Goal: Answer question/provide support

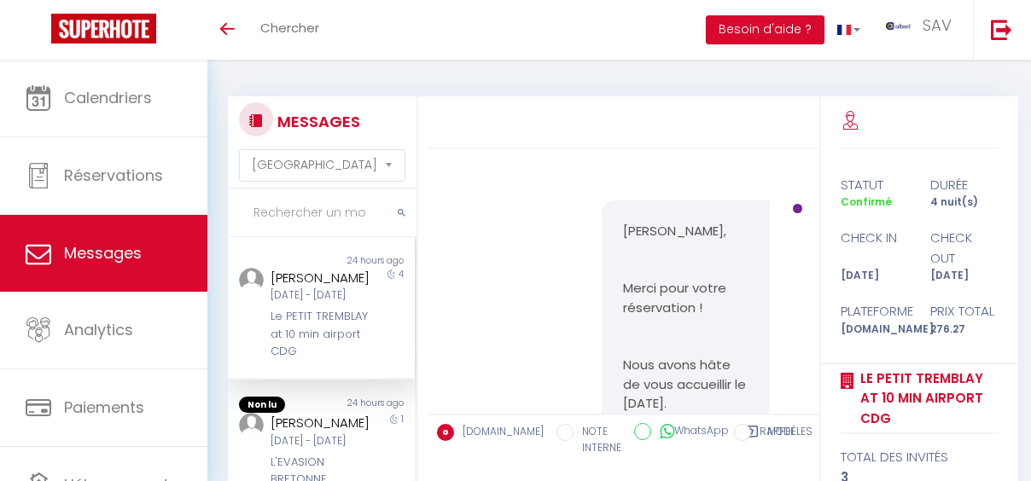
select select "message"
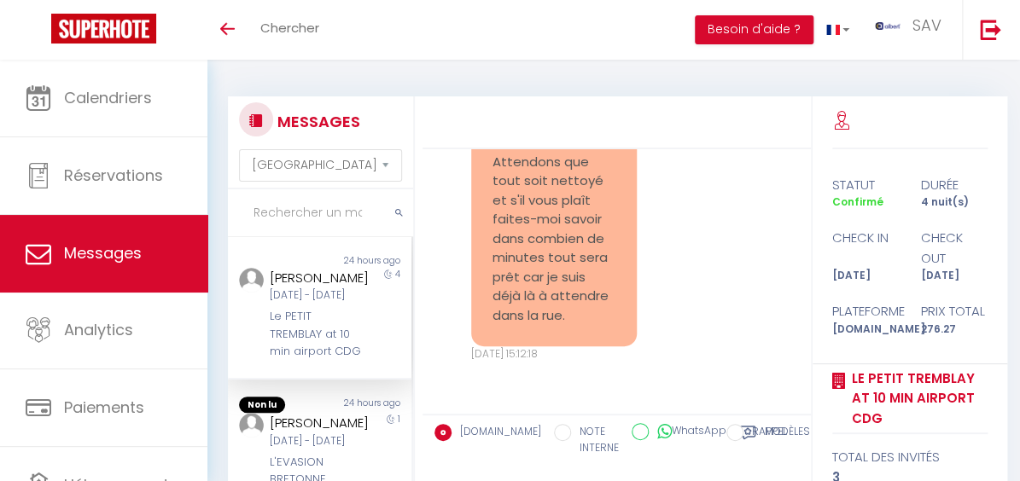
scroll to position [4258, 0]
click at [334, 215] on input "text" at bounding box center [320, 213] width 185 height 48
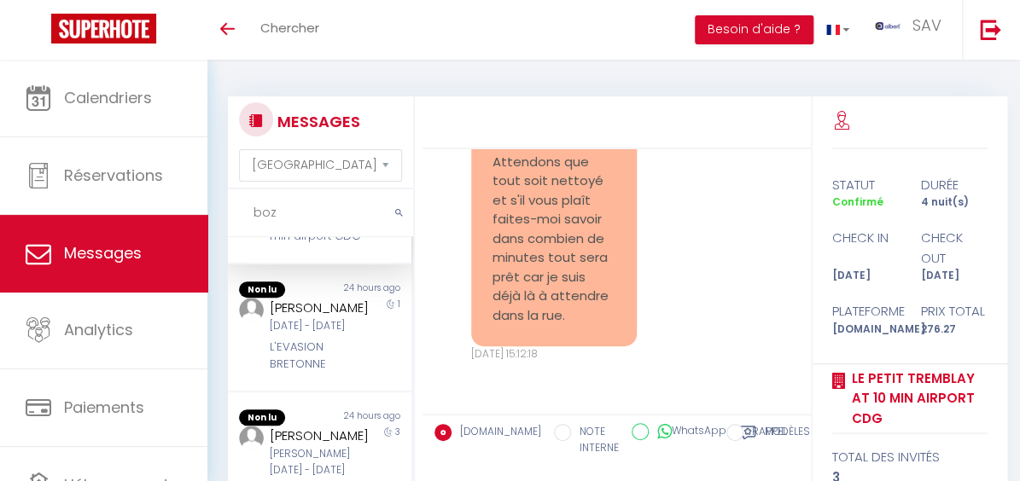
scroll to position [0, 0]
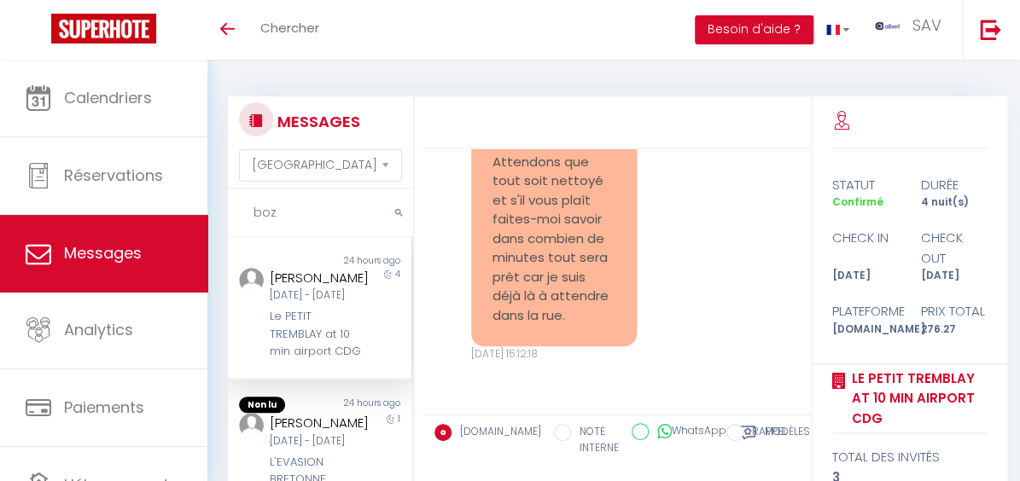
click at [300, 216] on input "boz" at bounding box center [320, 213] width 185 height 48
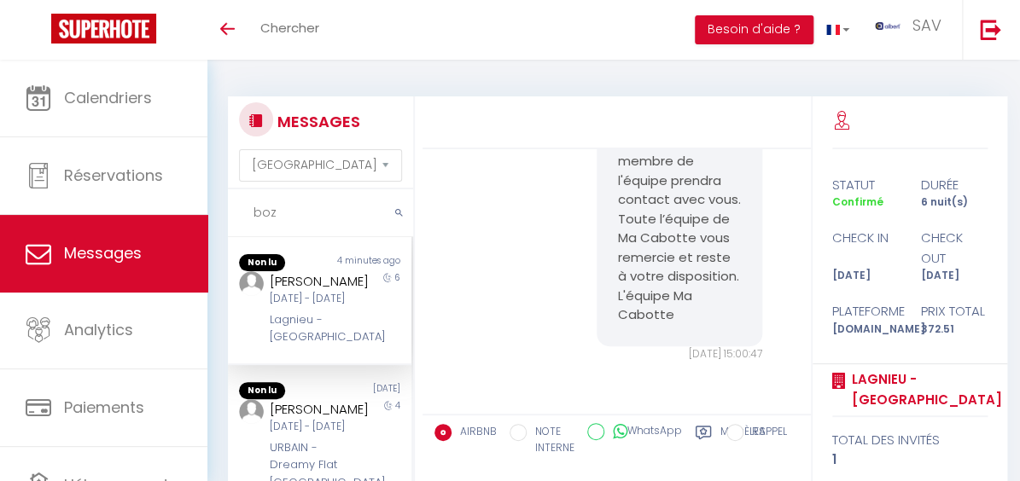
scroll to position [9762, 0]
click at [337, 229] on input "boz" at bounding box center [320, 213] width 185 height 48
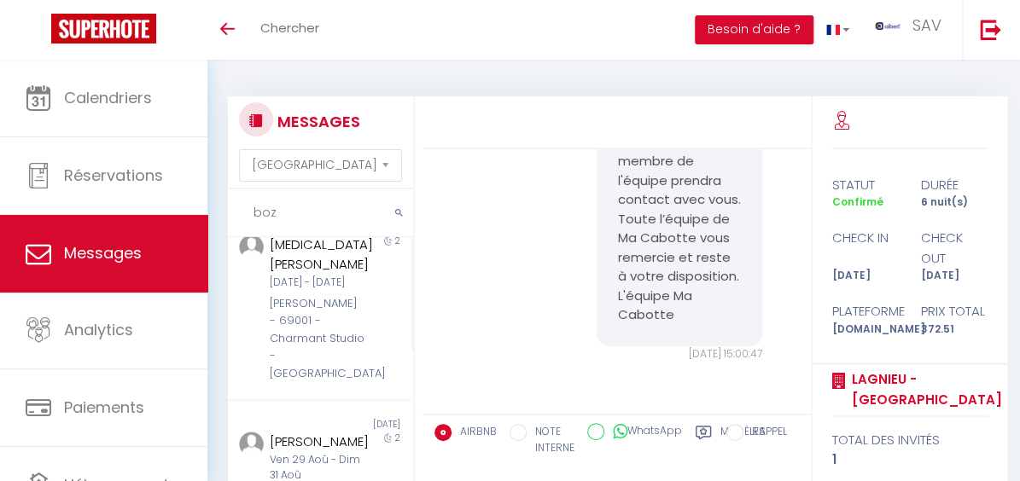
scroll to position [0, 0]
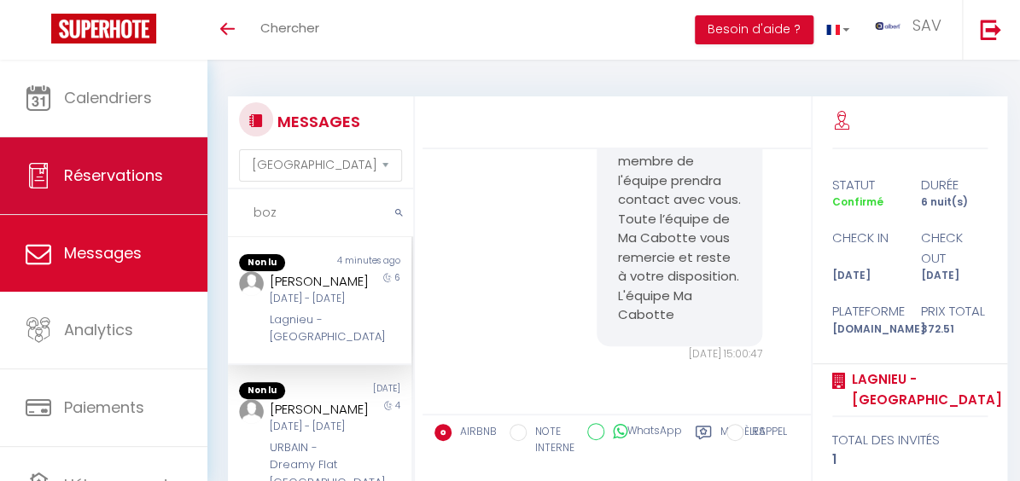
drag, startPoint x: 285, startPoint y: 211, endPoint x: 162, endPoint y: 207, distance: 123.0
click at [148, 212] on div "🟢 Des questions ou besoin d'assistance pour la migration AirBnB? Prenez rdv >>>…" at bounding box center [510, 361] width 1020 height 603
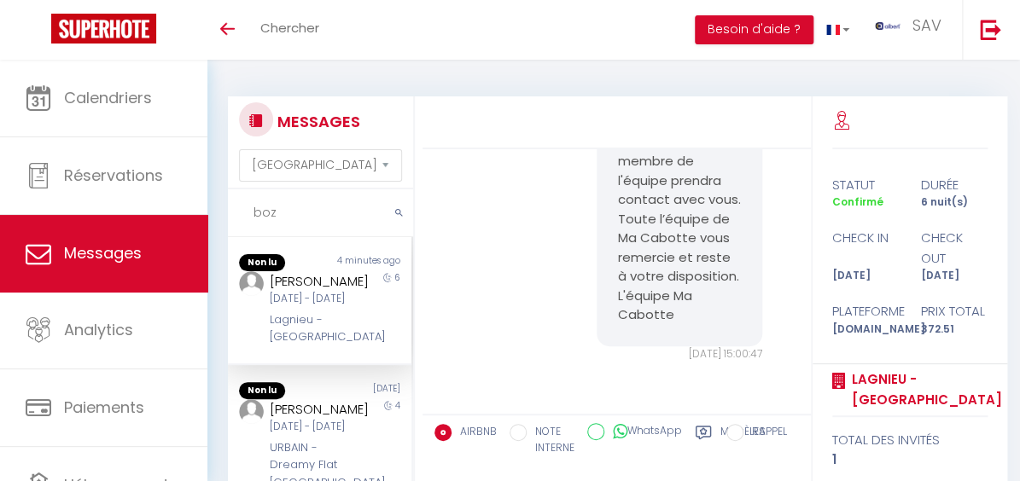
paste input "07 77 94 75 65"
type input "0"
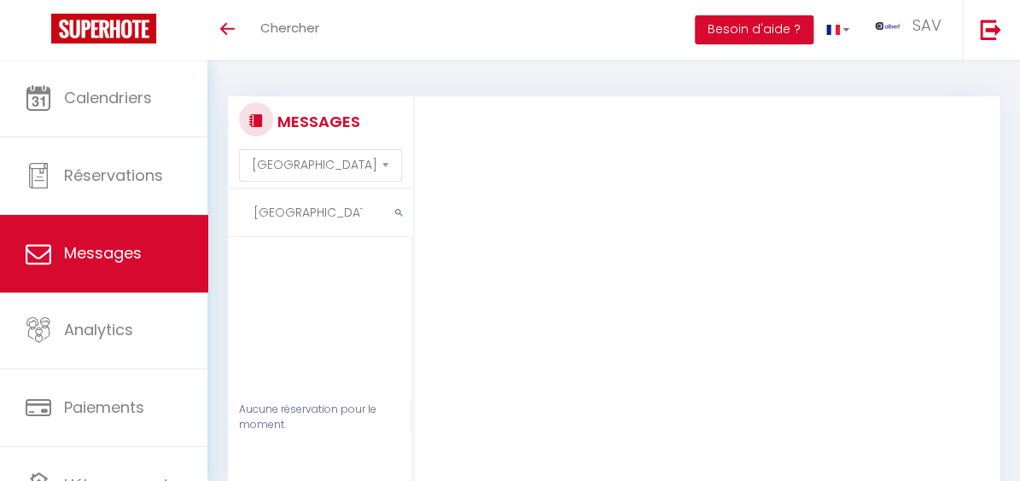
click at [335, 220] on input "Verdun" at bounding box center [320, 213] width 185 height 48
type input "V"
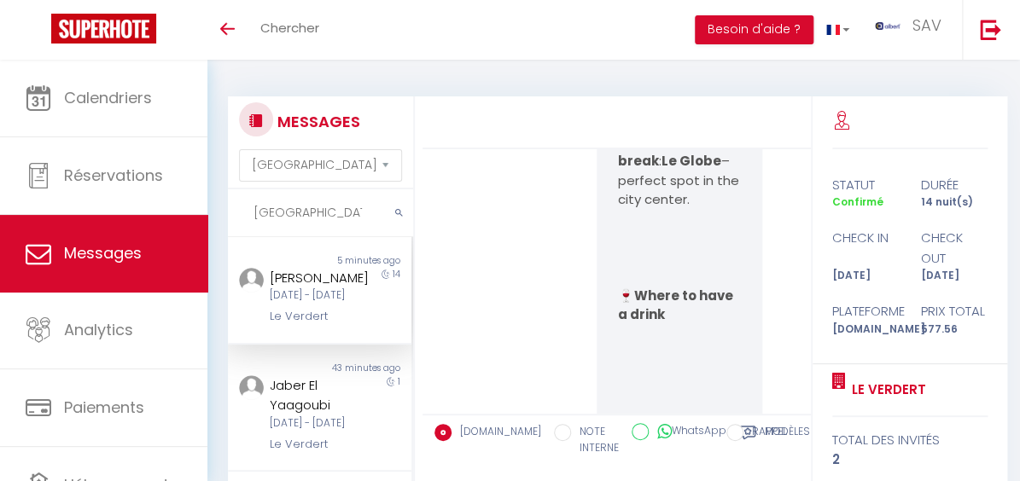
scroll to position [6538, 0]
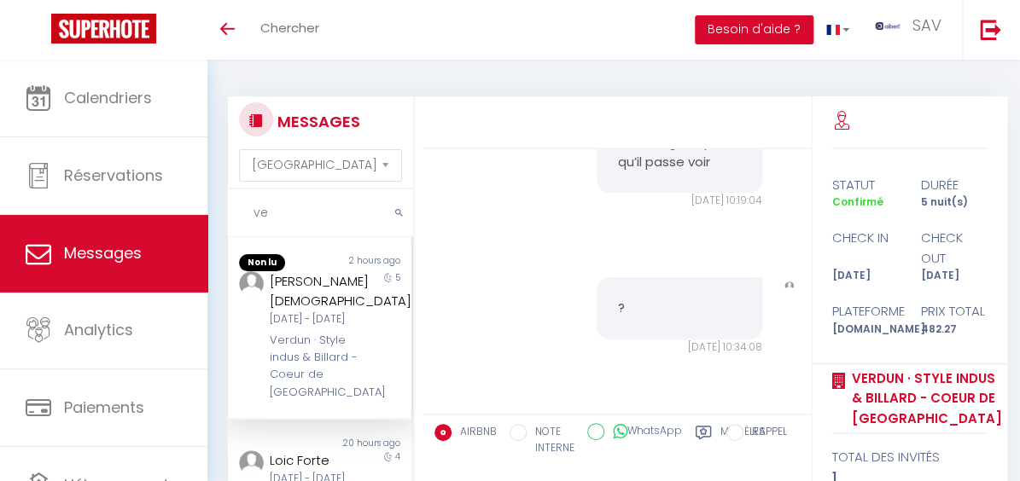
type input "v"
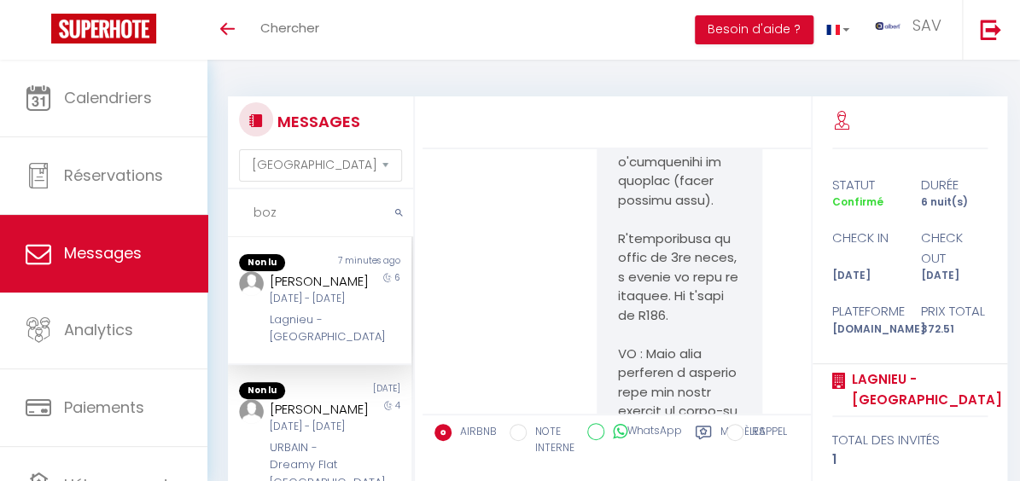
scroll to position [9762, 0]
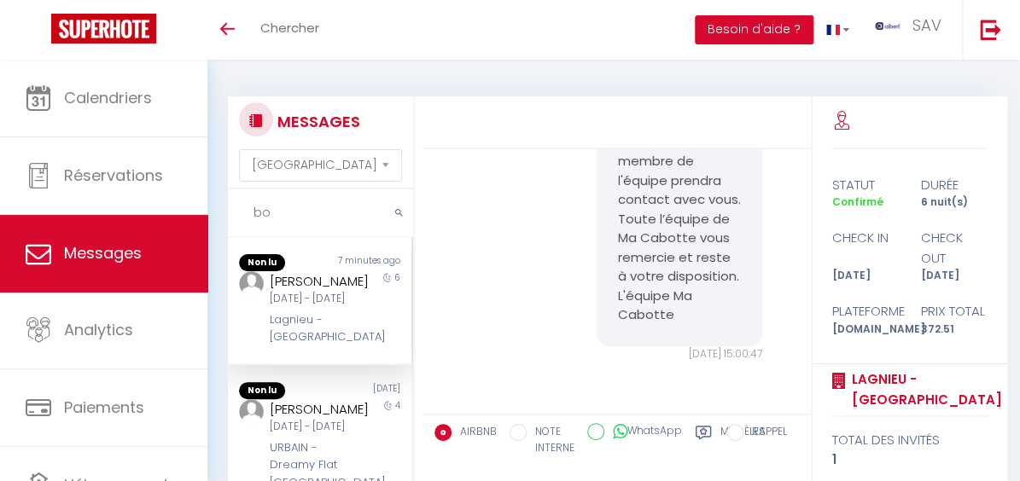
type input "b"
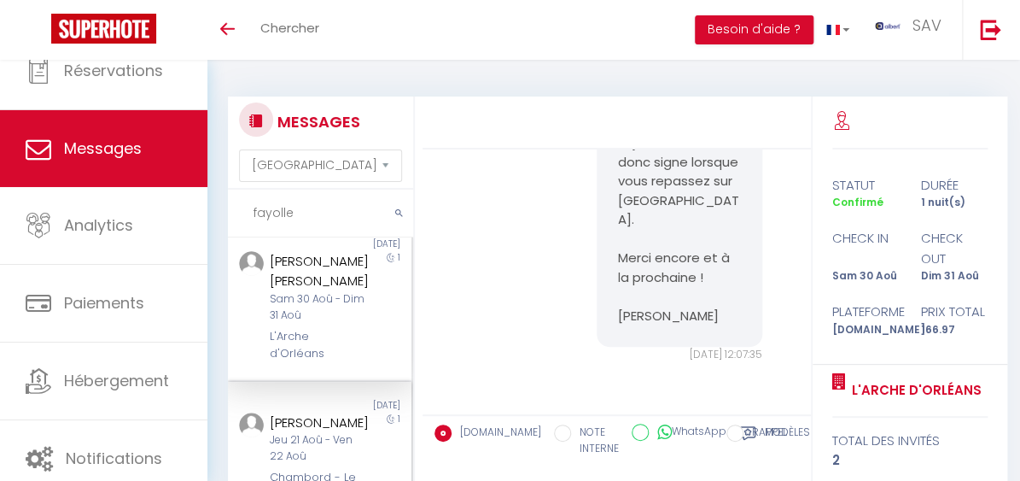
scroll to position [0, 0]
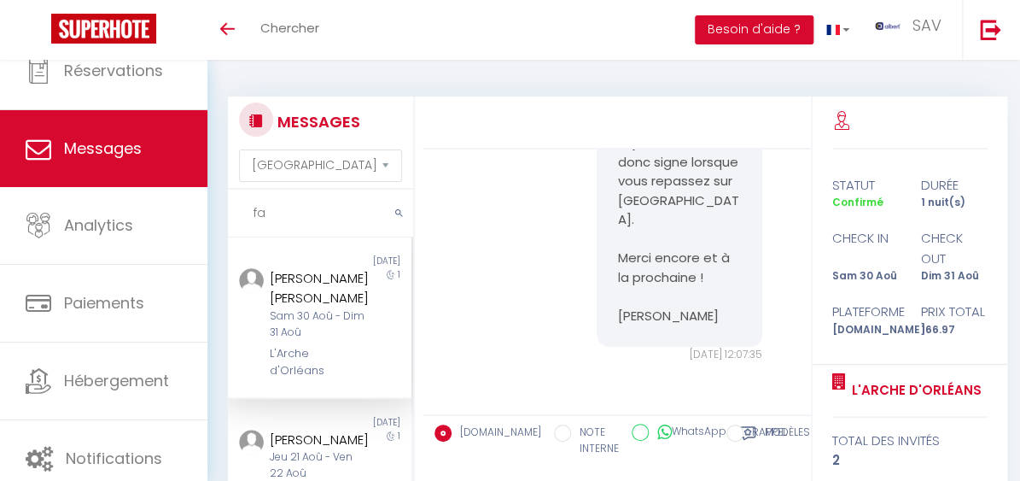
type input "f"
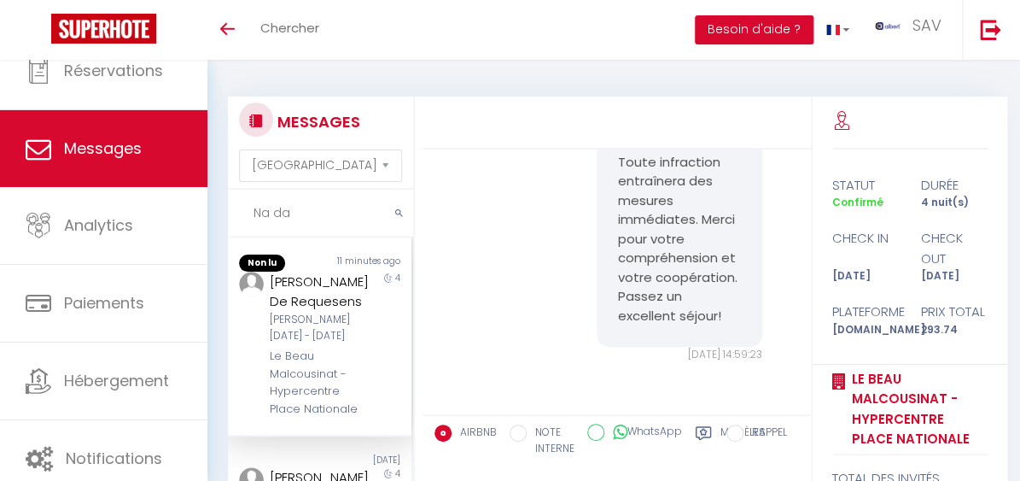
scroll to position [2616, 0]
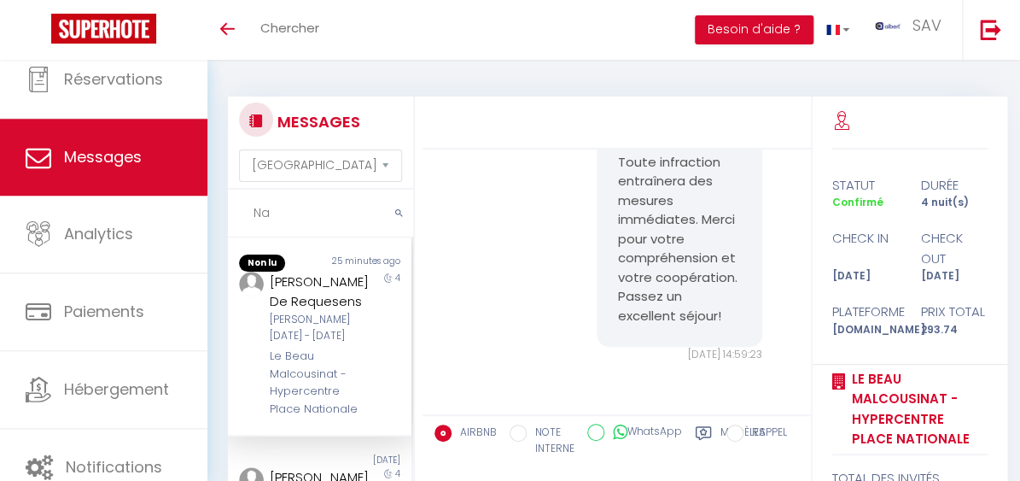
type input "N"
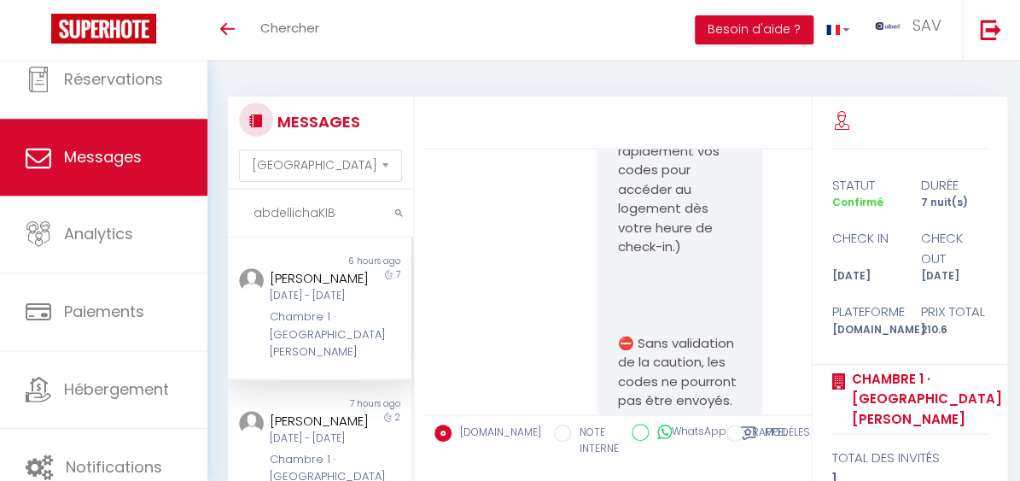
scroll to position [9685, 0]
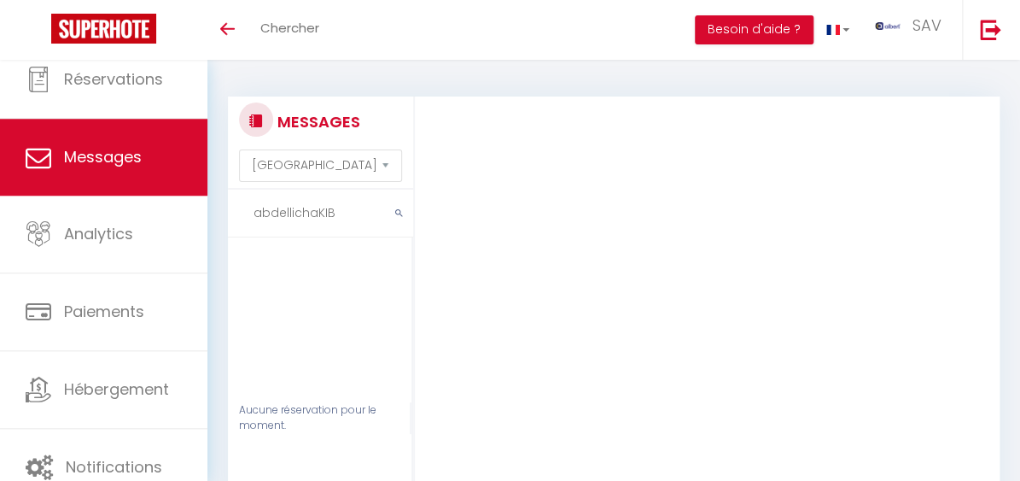
click at [294, 215] on input "abdellichaKIB" at bounding box center [320, 213] width 185 height 48
click at [364, 216] on input "abdelli chaKIB" at bounding box center [320, 213] width 185 height 48
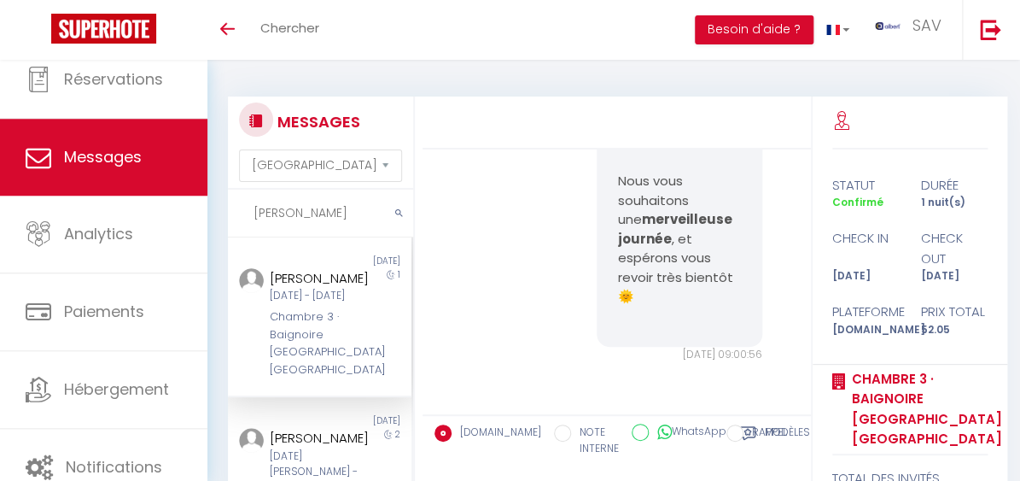
scroll to position [7471, 0]
type input "abdelli"
click at [321, 304] on div "Mer 08 Oct - Jeu 09 Oct" at bounding box center [318, 296] width 96 height 16
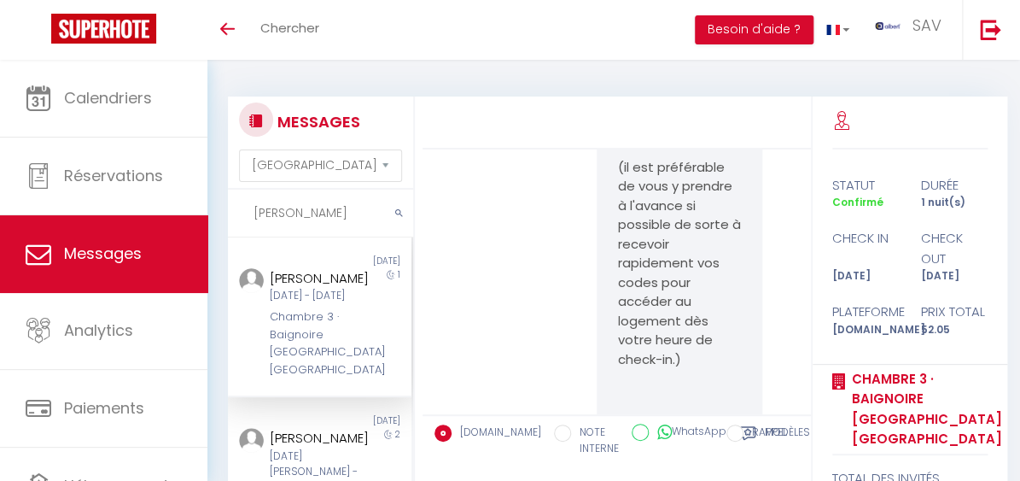
scroll to position [3436, 0]
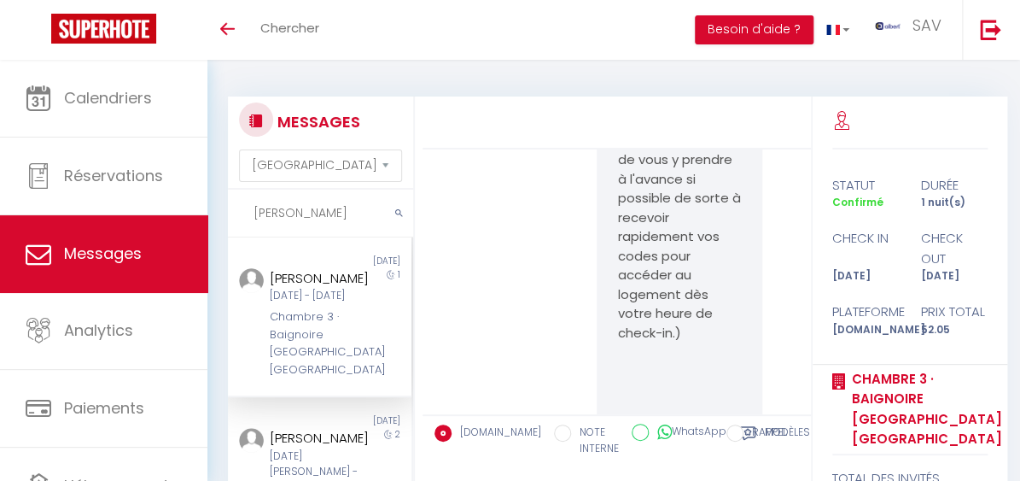
drag, startPoint x: 608, startPoint y: 324, endPoint x: 685, endPoint y: 376, distance: 92.3
click at [685, 376] on div "Bienvenue Abdelli ! Le grand jour est arrivé, et nous sommes ravis de vous accu…" at bounding box center [680, 200] width 166 height 3077
copy p "https://superhote.com/applink/p/tZIBFdpZ"
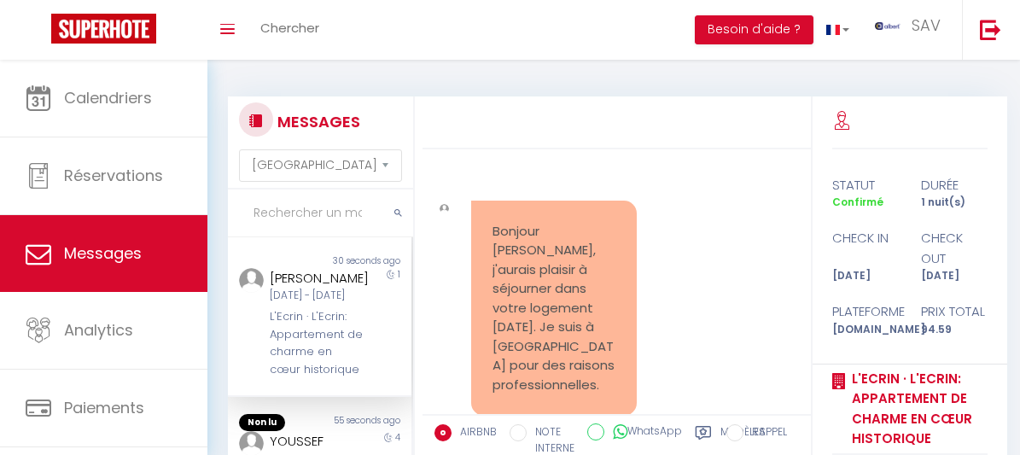
select select "message"
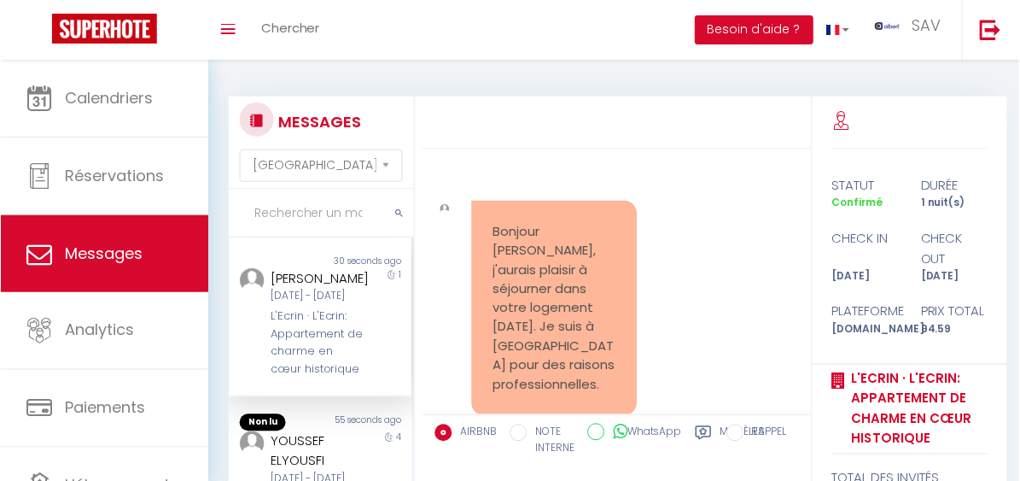
scroll to position [10550, 0]
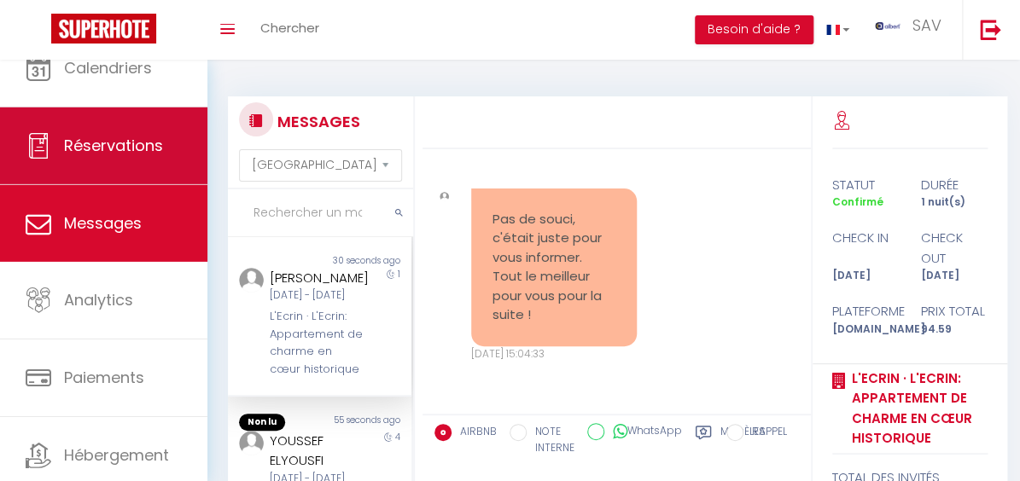
click at [137, 150] on span "Réservations" at bounding box center [113, 145] width 99 height 21
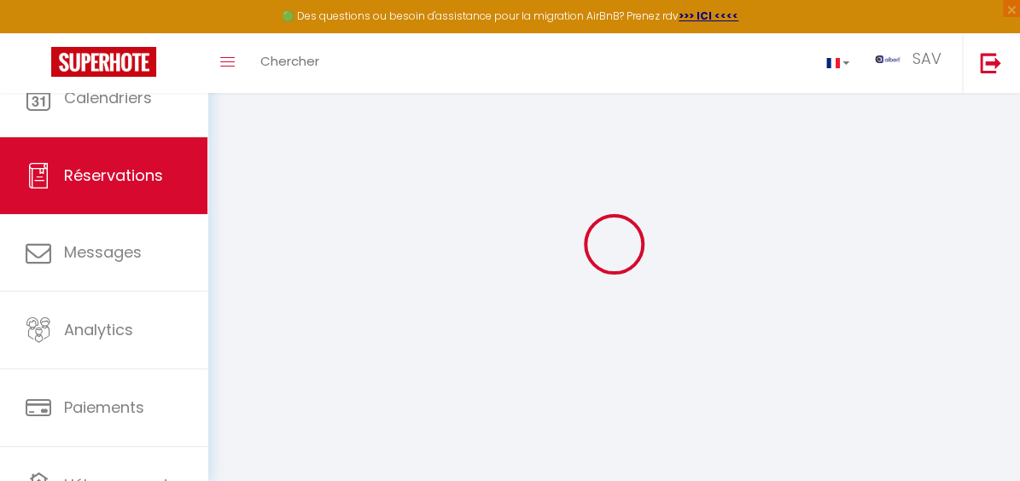
checkbox T2 "false"
checkbox input "false"
checkbox Bois "false"
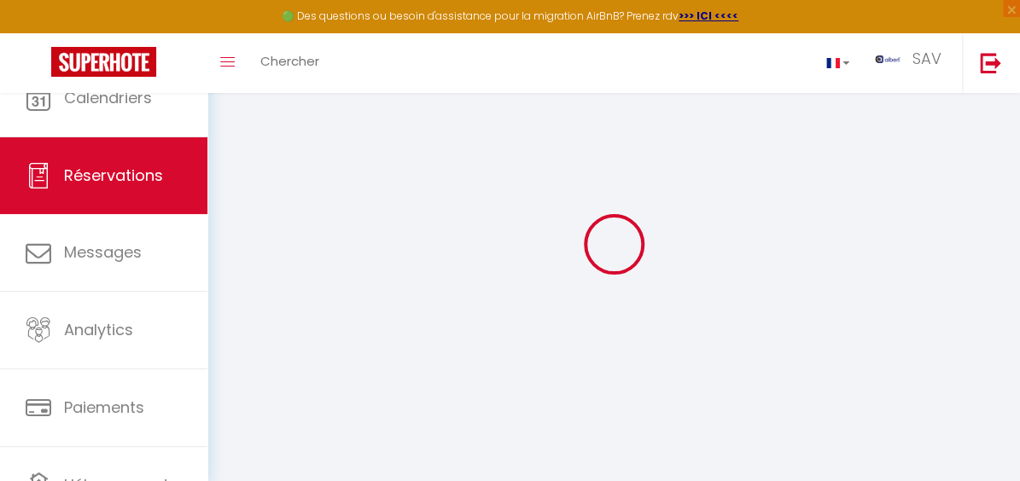
checkbox input "false"
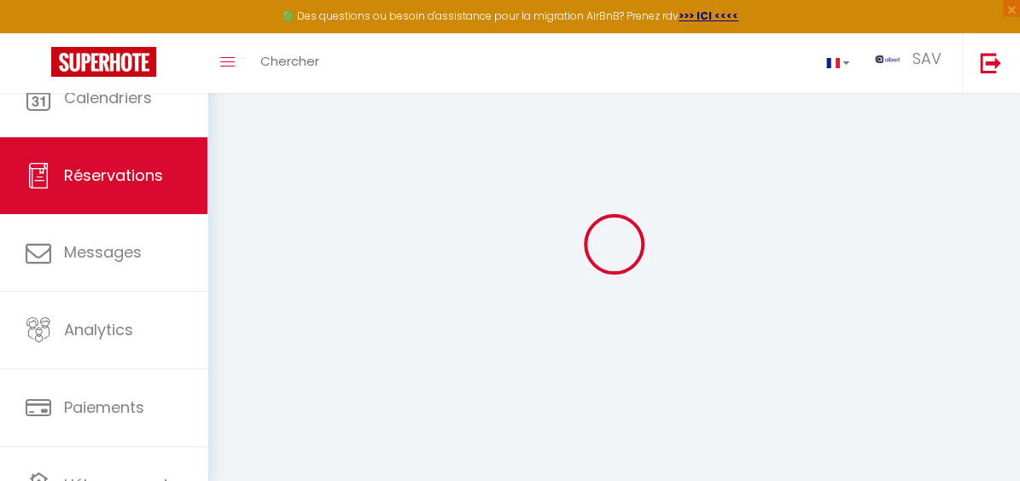
checkbox input "false"
checkbox Play "false"
checkbox input "false"
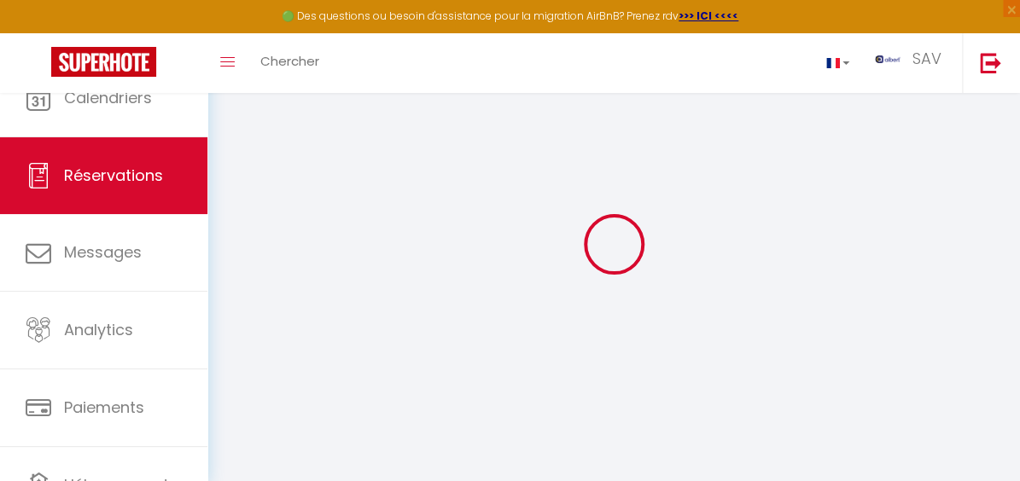
checkbox input "false"
checkbox Spa "false"
checkbox input "false"
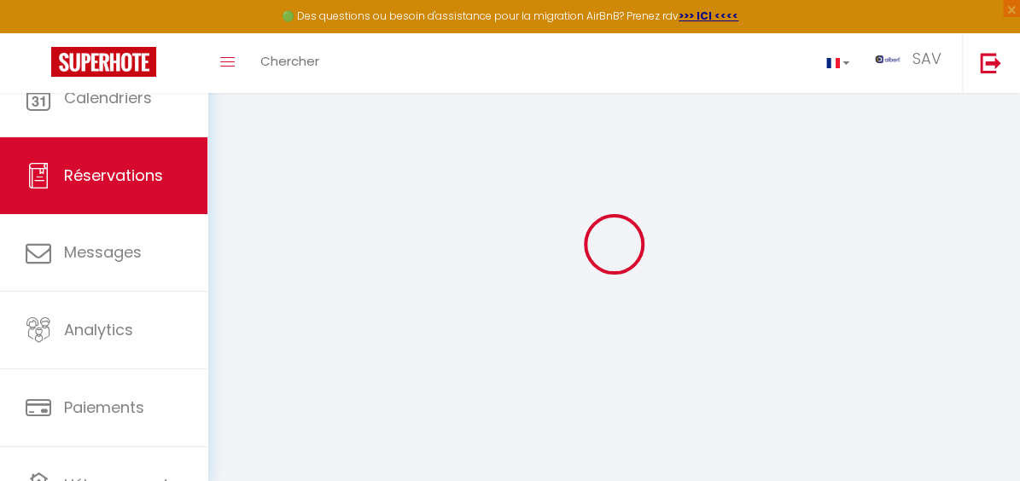
checkbox T2 "false"
checkbox input "false"
checkbox T3 "false"
checkbox input "false"
checkbox Chambre "false"
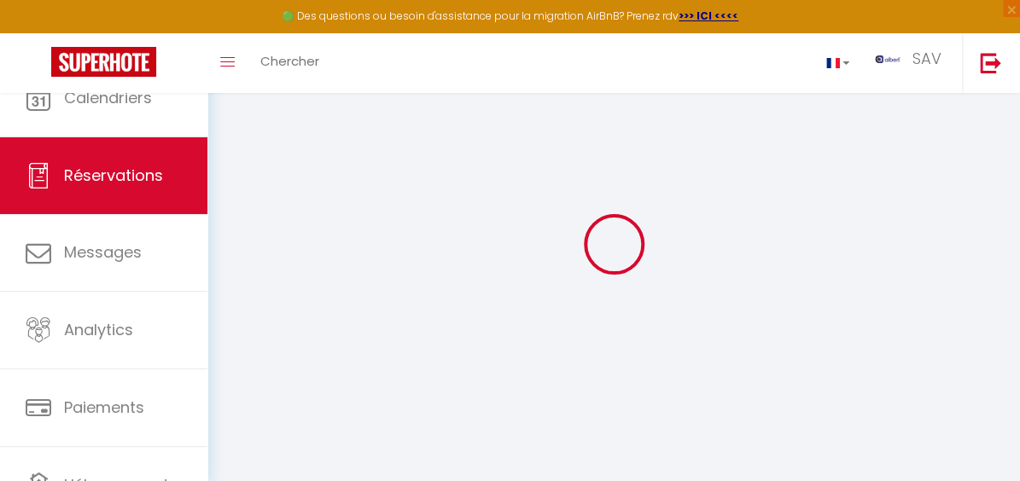
checkbox input "false"
checkbox T3 "false"
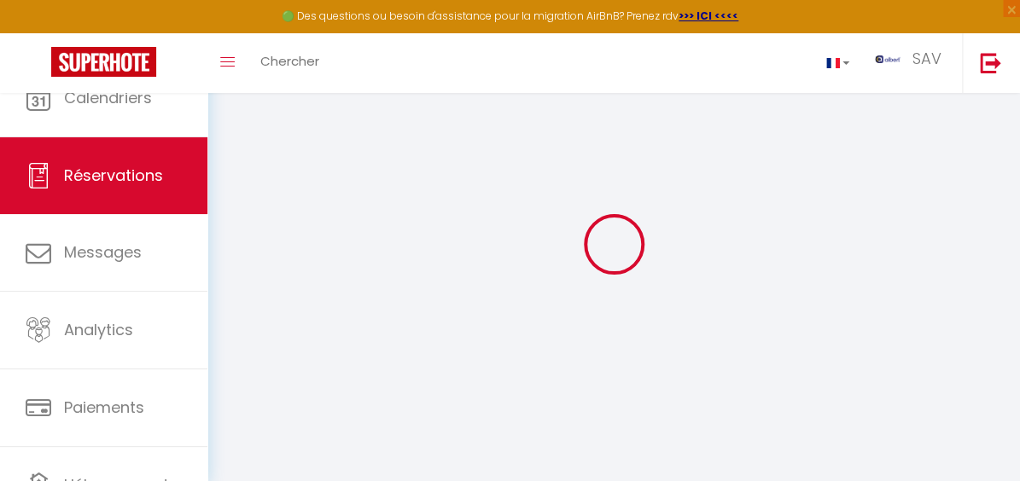
checkbox input "false"
checkbox T3 "false"
checkbox input "false"
checkbox roi "false"
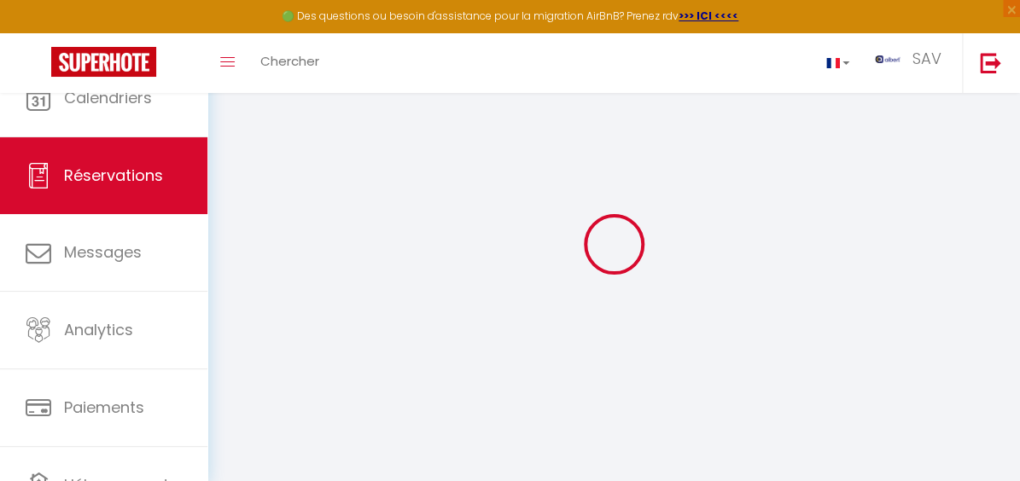
checkbox input "false"
checkbox Plage "false"
checkbox input "false"
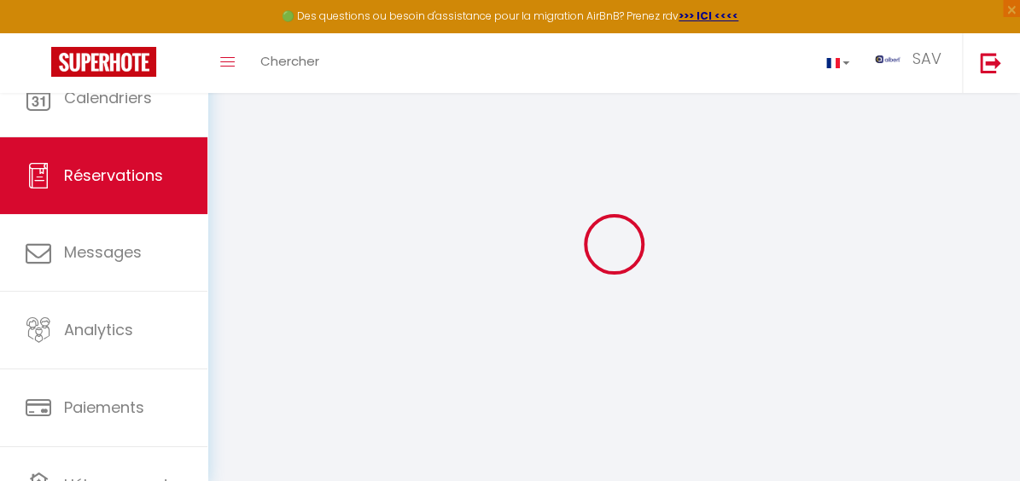
checkbox input "false"
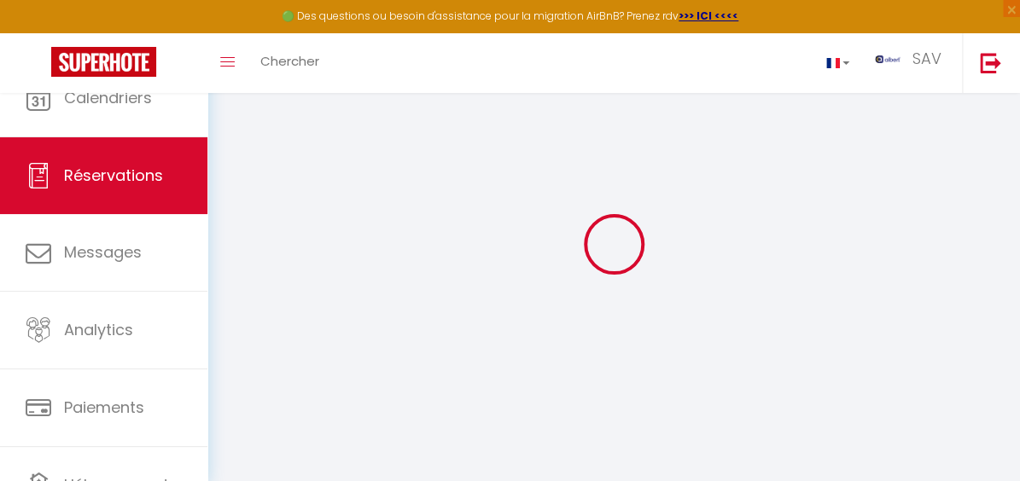
checkbox Motte "false"
checkbox input "false"
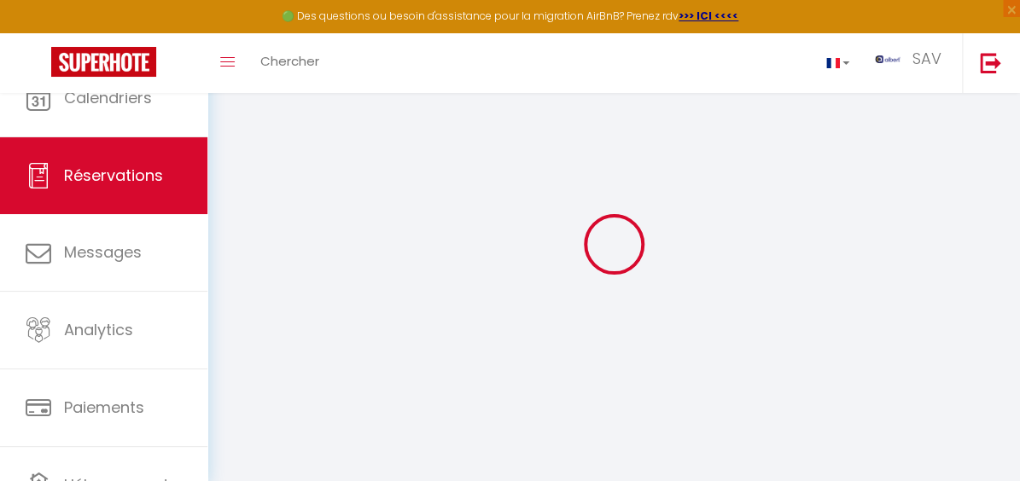
checkbox input "false"
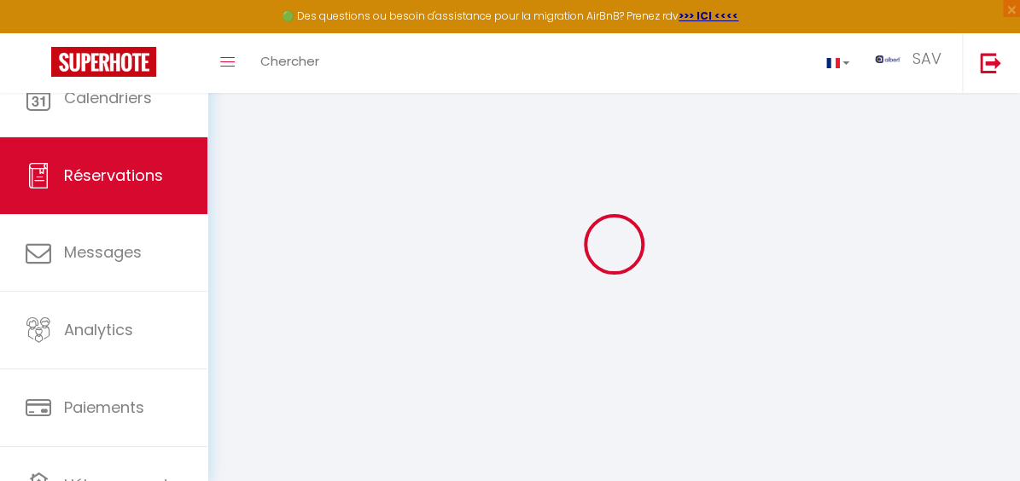
checkbox input "false"
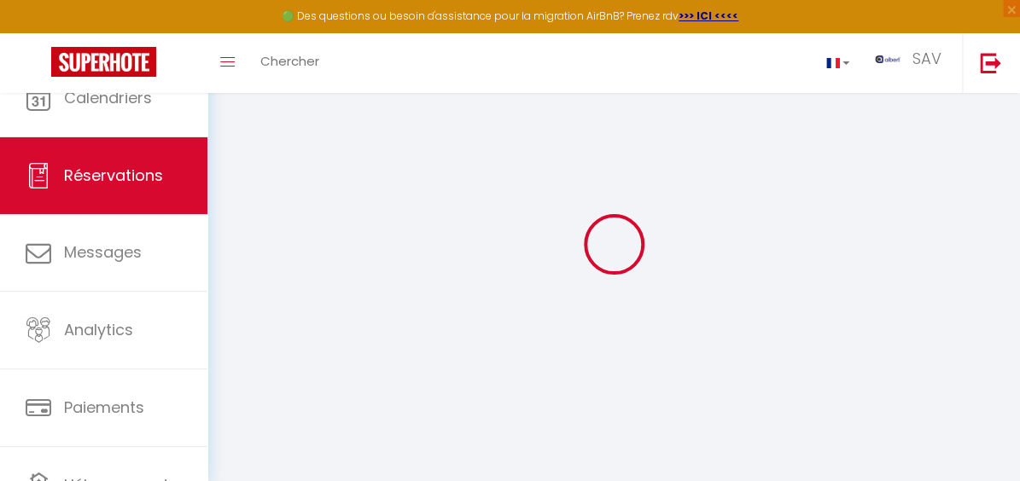
checkbox input "false"
checkbox Annecy "false"
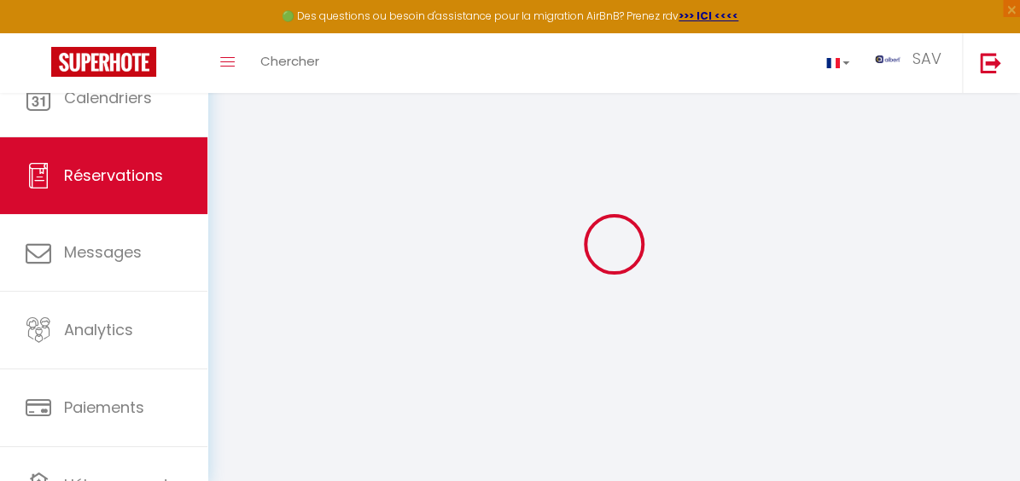
checkbox input "false"
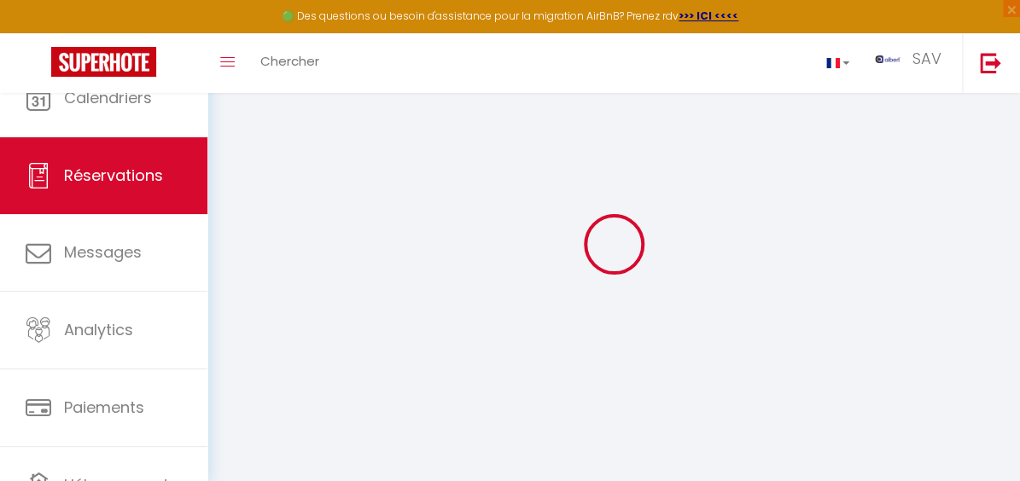
checkbox input "false"
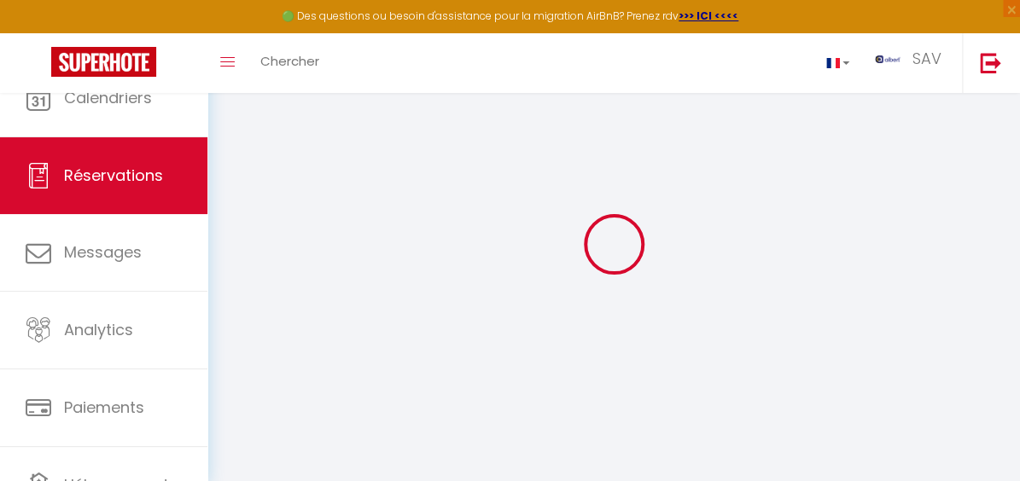
checkbox input "false"
checkbox Maconnais "false"
checkbox input "false"
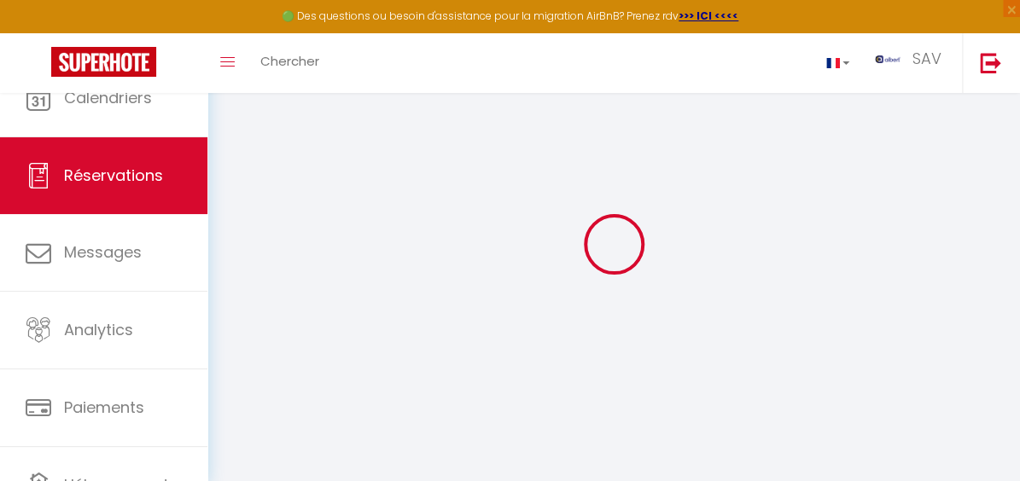
checkbox input "false"
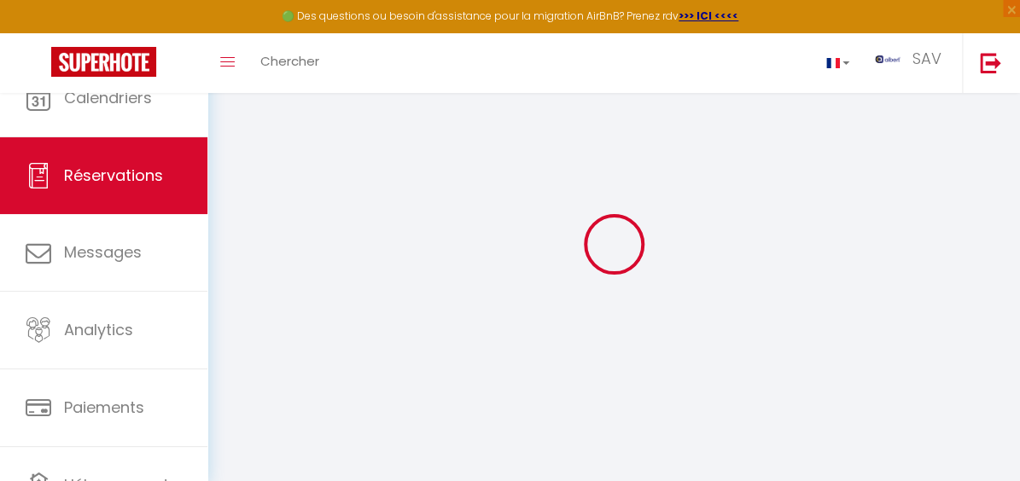
checkbox input "false"
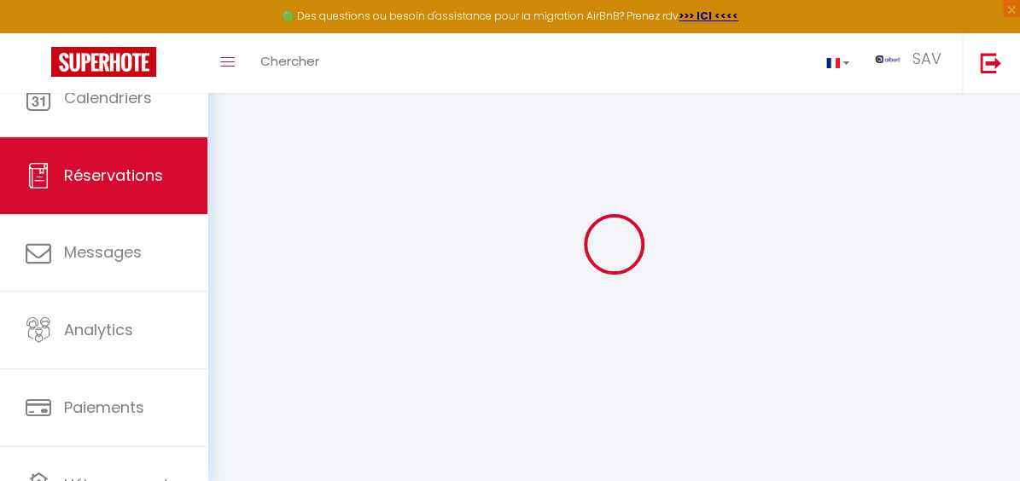
checkbox input "false"
checkbox Lyon\/Beaujolais "false"
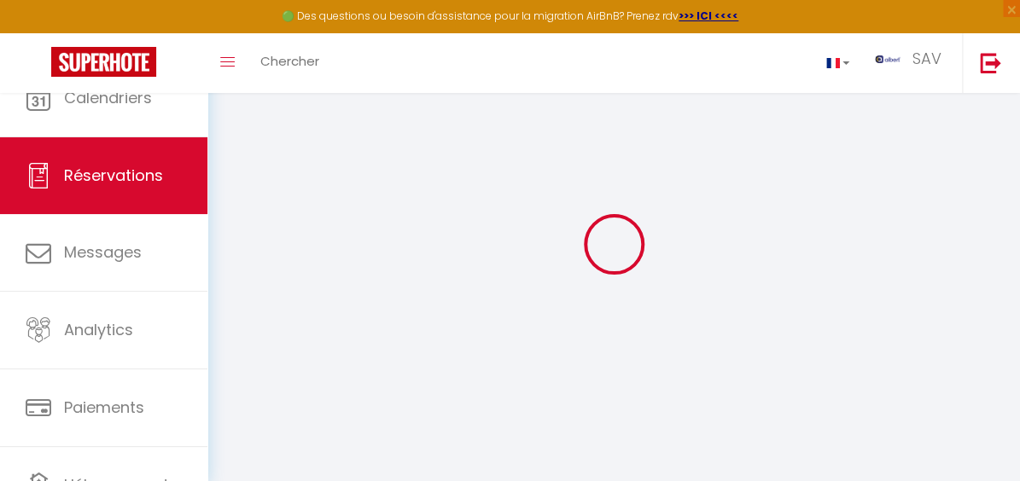
checkbox input "false"
checkbox Tournus "false"
checkbox input "false"
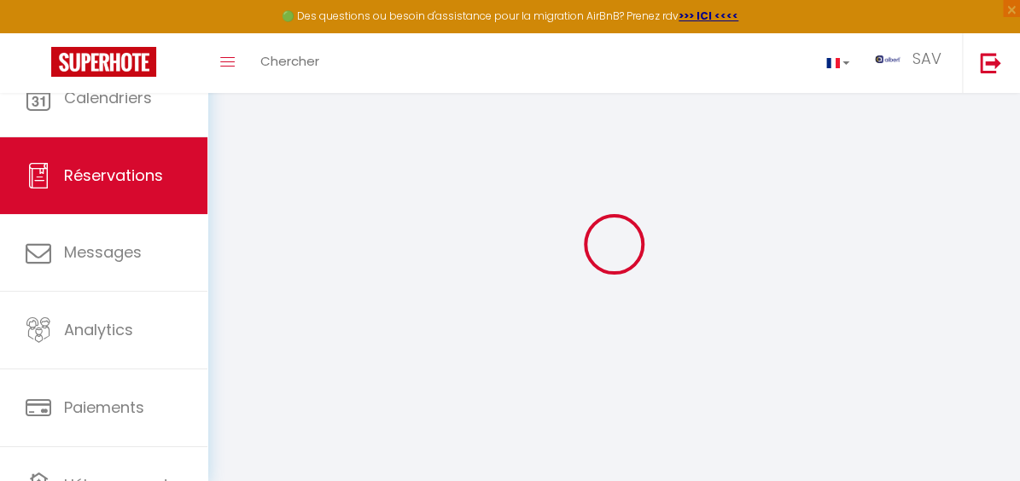
checkbox input "false"
checkbox Cluny "false"
checkbox input "false"
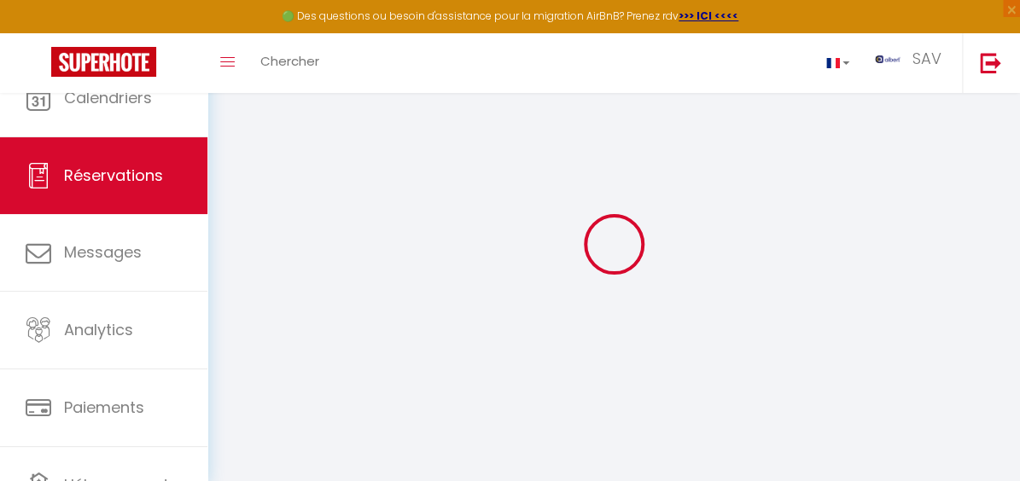
checkbox input "false"
checkbox Orléans "false"
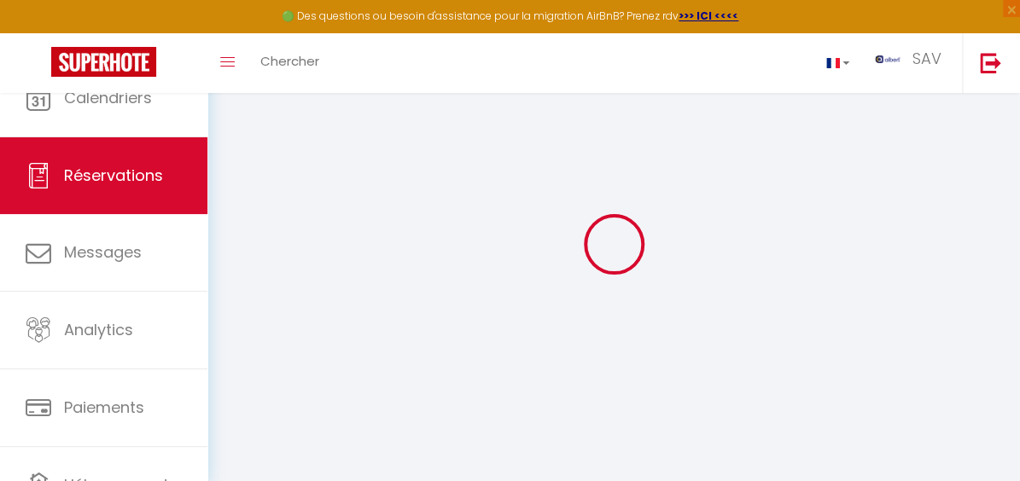
checkbox input "false"
checkbox Aix-les-Bains "false"
checkbox input "false"
checkbox Clayette "false"
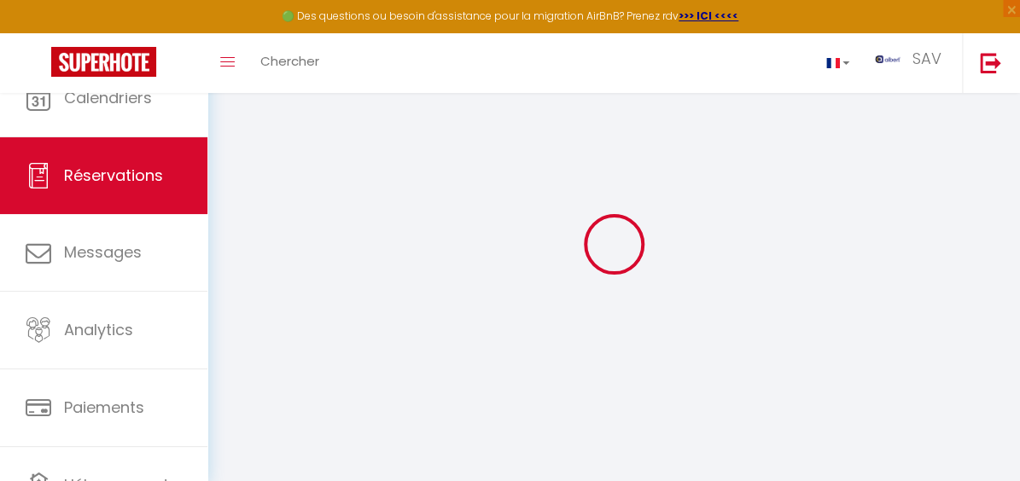
checkbox input "false"
checkbox Ski "false"
checkbox input "false"
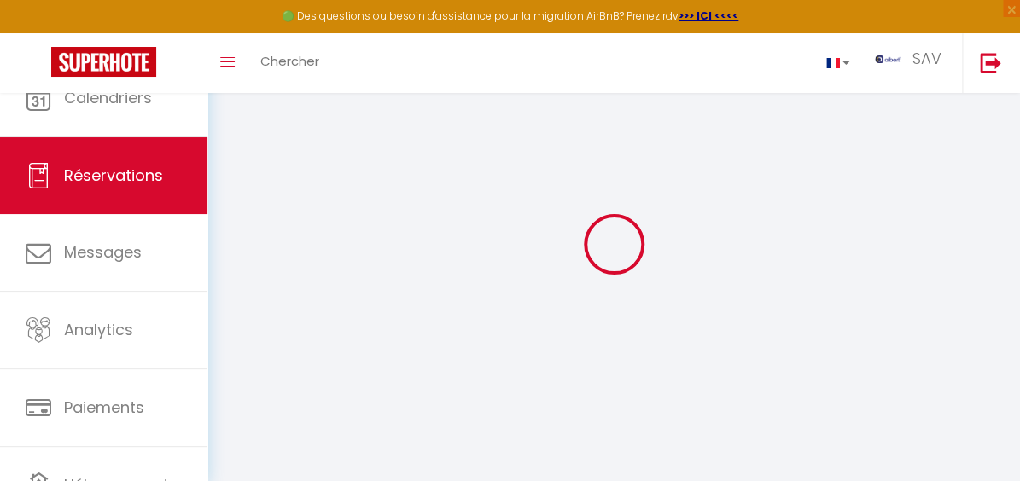
checkbox input "false"
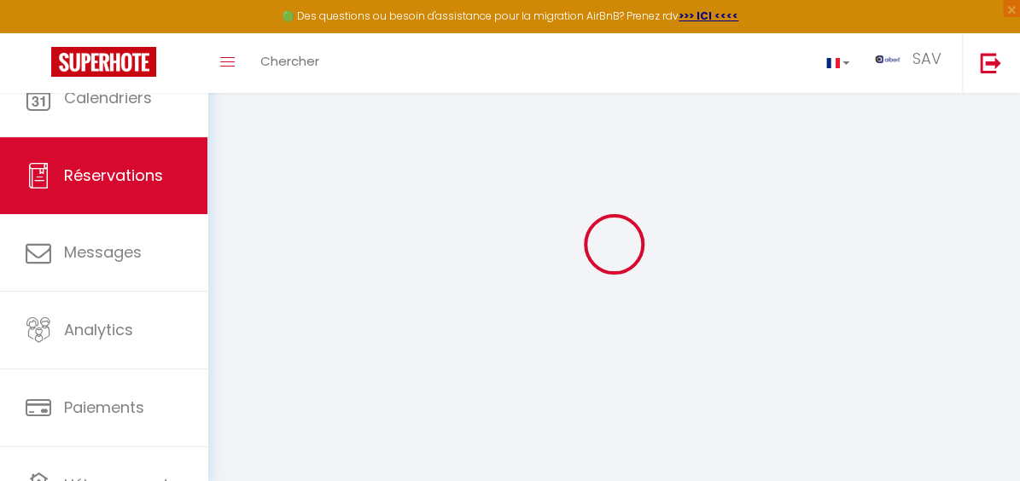
checkbox input "false"
checkbox Sand "false"
checkbox input "false"
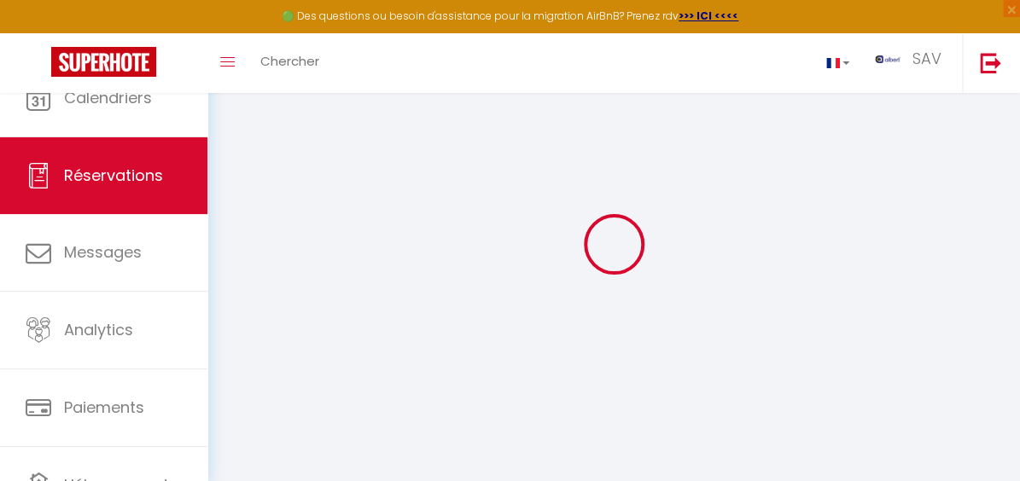
checkbox input "false"
checkbox DUVAL "false"
checkbox input "false"
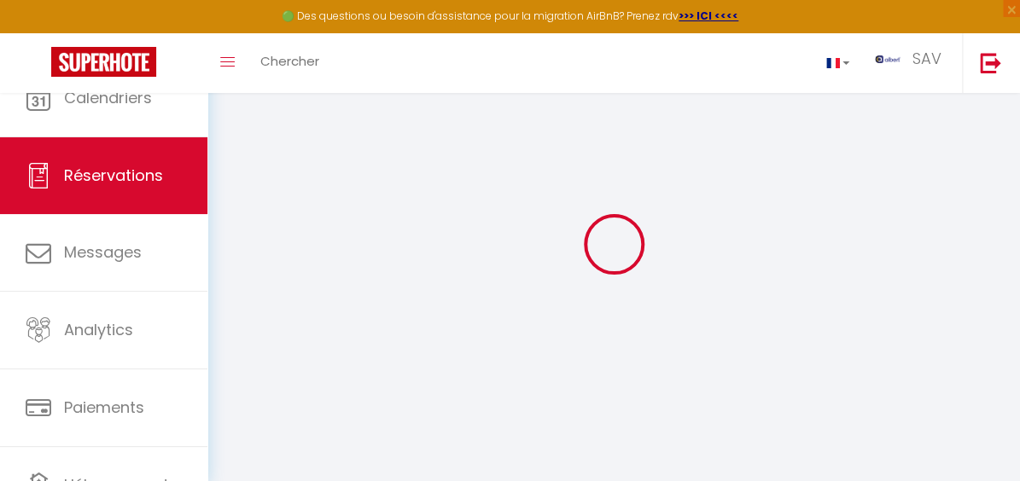
checkbox input "false"
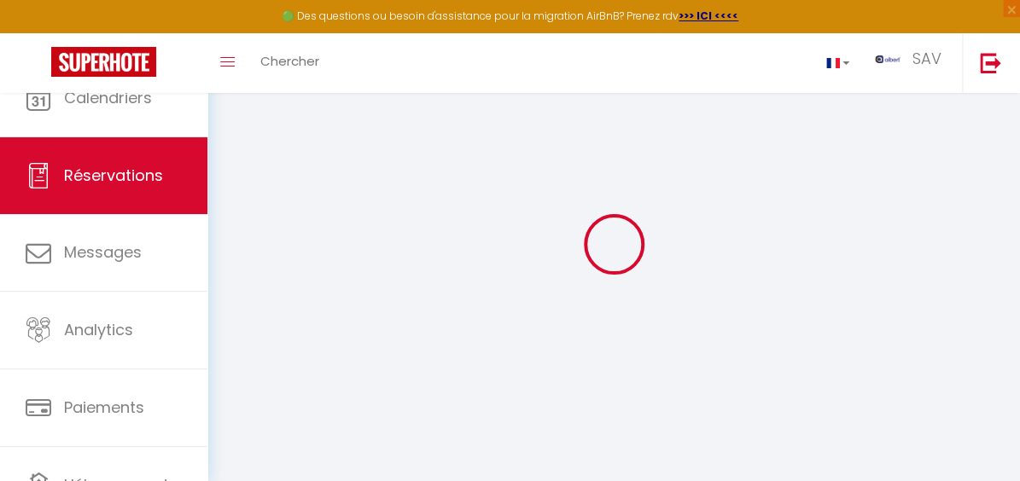
checkbox input "false"
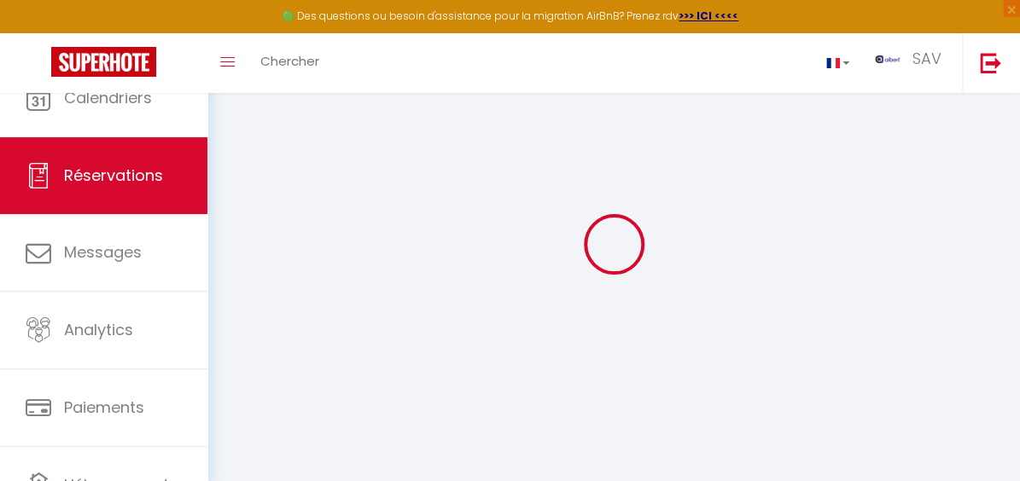
checkbox input "false"
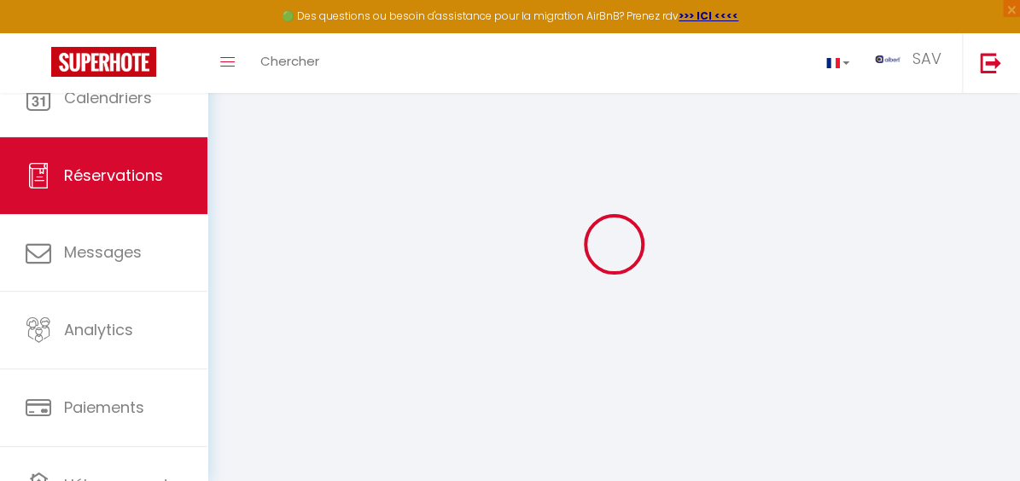
checkbox input "false"
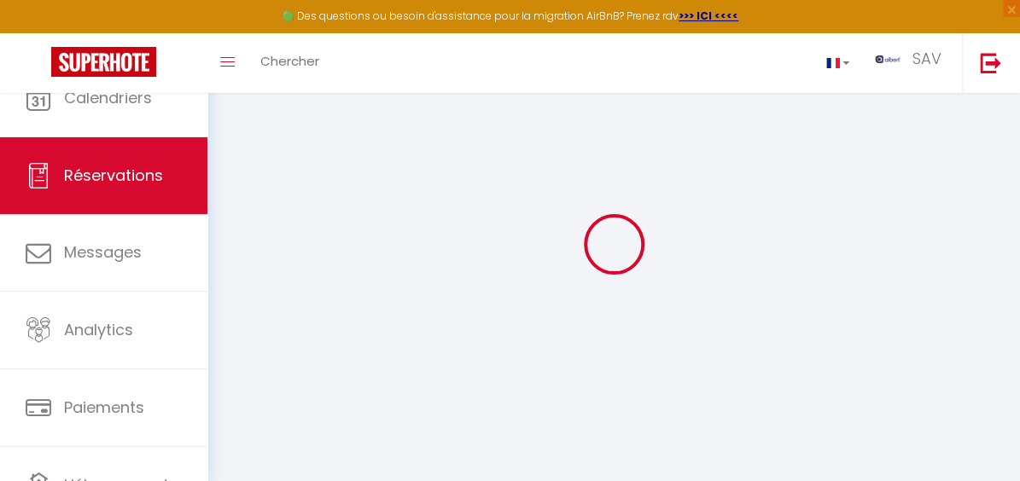
checkbox PINS "false"
checkbox input "false"
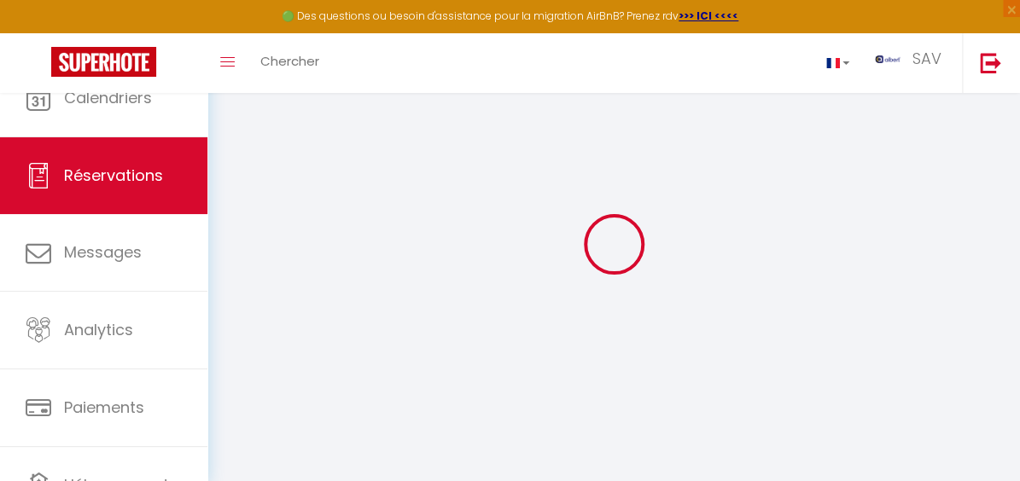
checkbox input "false"
checkbox JUAN "false"
checkbox input "false"
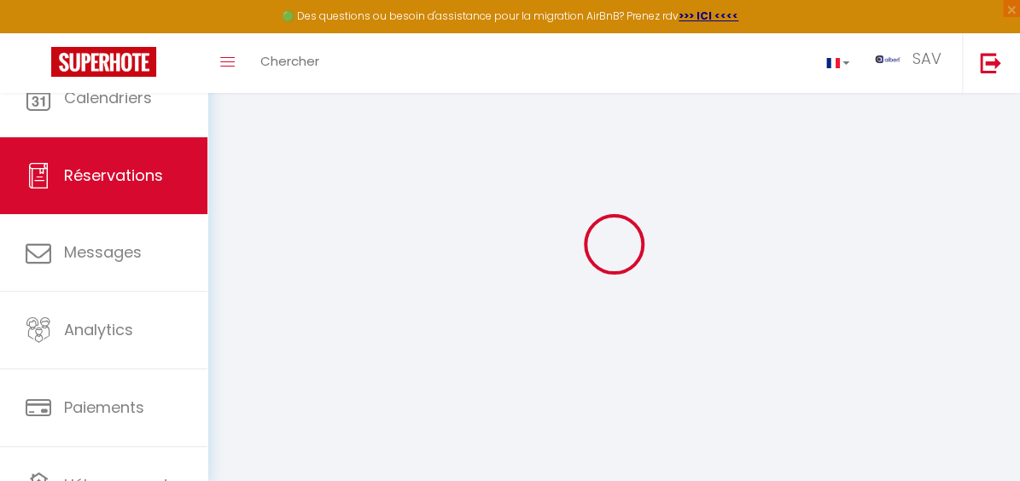
checkbox input "false"
checkbox ORIENTALES "false"
checkbox input "false"
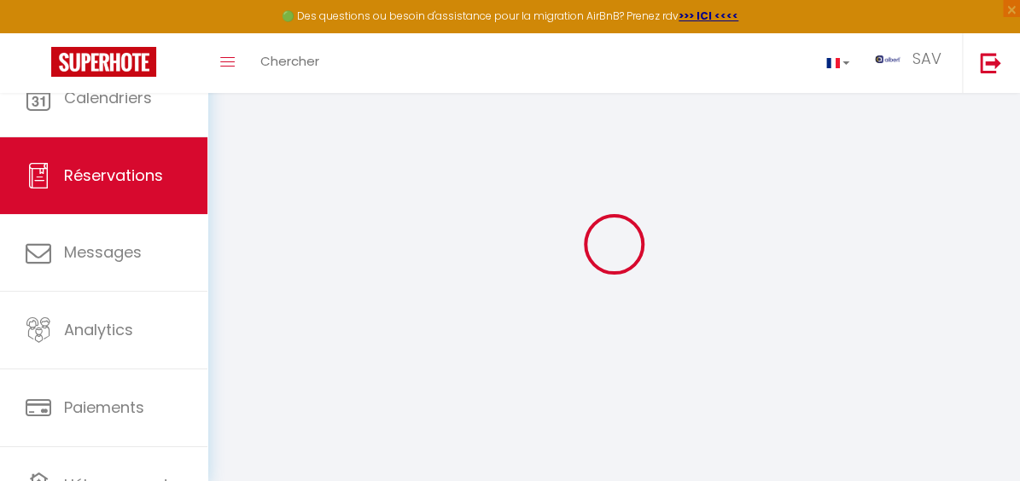
checkbox input "false"
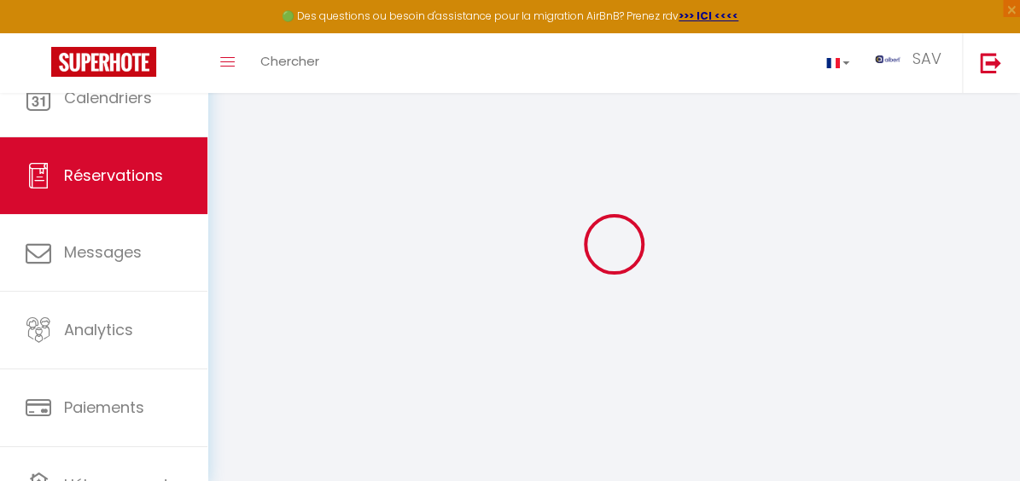
checkbox input "false"
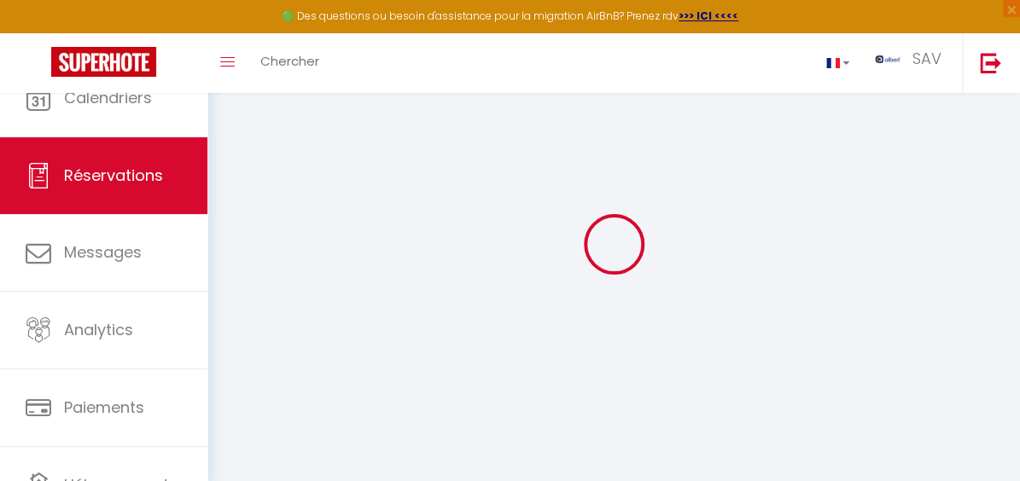
checkbox input "false"
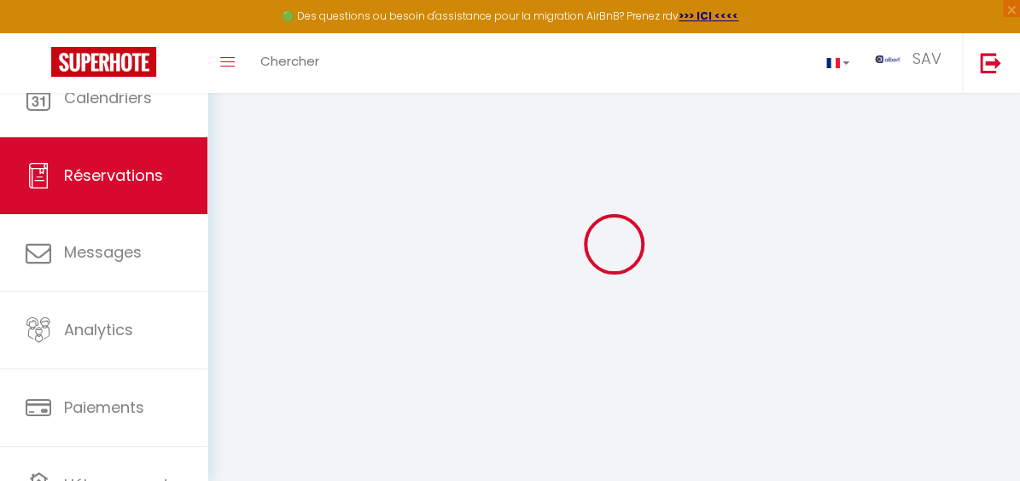
checkbox input "false"
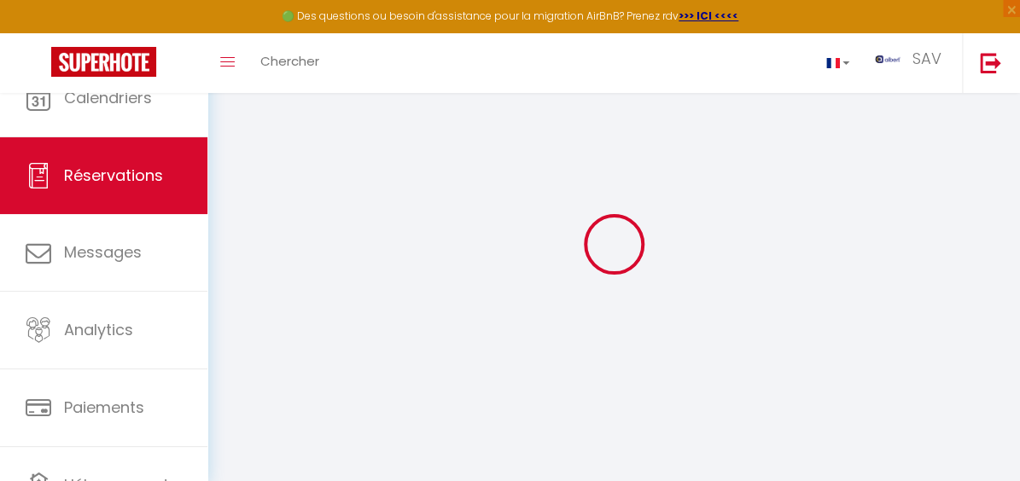
checkbox input "false"
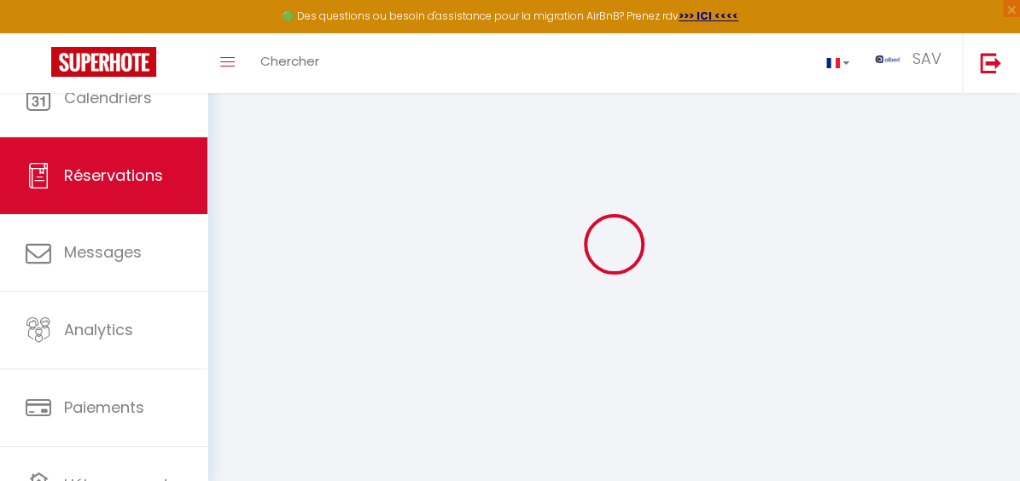
checkbox input "false"
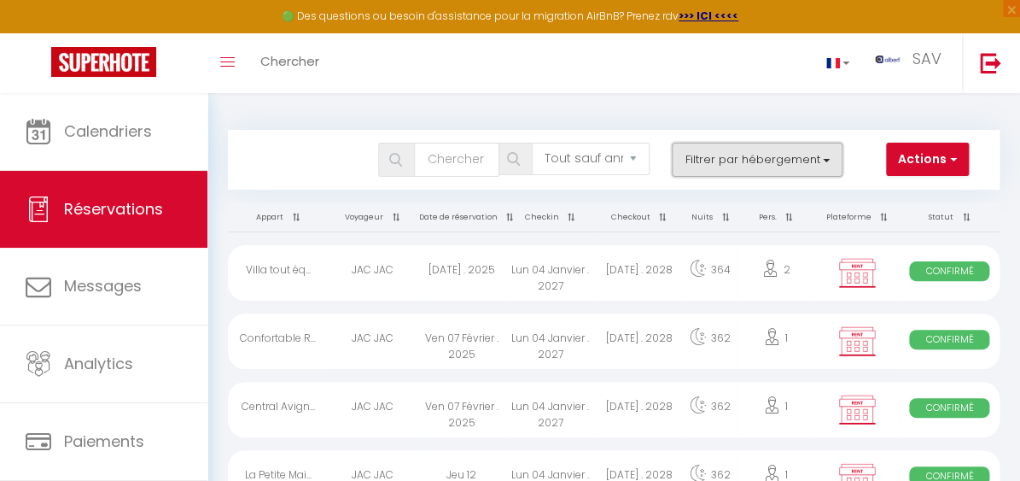
click at [709, 153] on button "Filtrer par hébergement" at bounding box center [757, 160] width 171 height 34
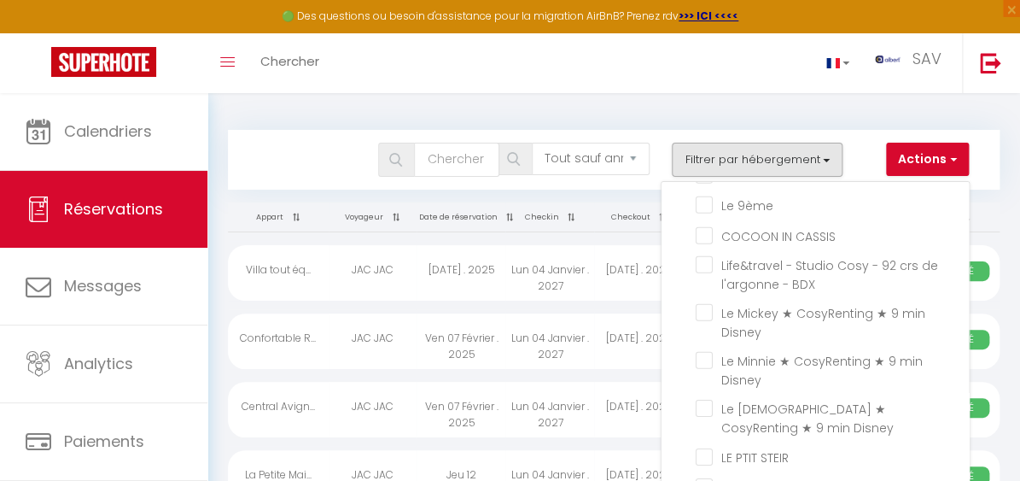
scroll to position [37138, 0]
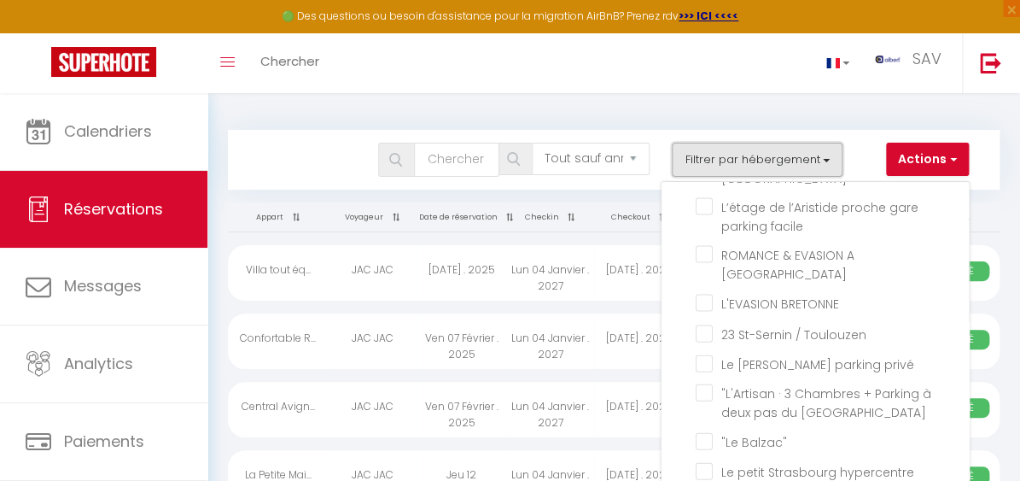
drag, startPoint x: 709, startPoint y: 153, endPoint x: 772, endPoint y: 268, distance: 131.4
click at [715, 162] on button "Filtrer par hébergement" at bounding box center [757, 160] width 171 height 34
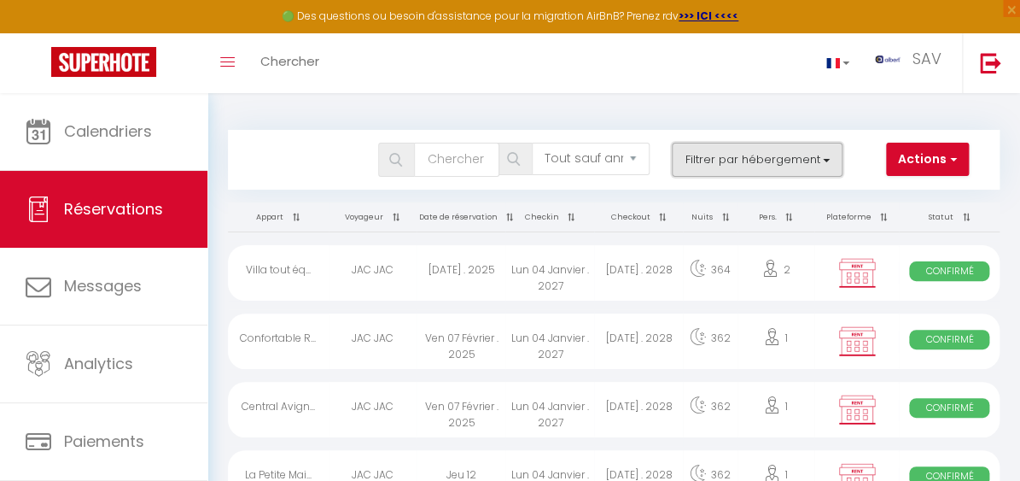
click at [703, 174] on button "Filtrer par hébergement" at bounding box center [757, 160] width 171 height 34
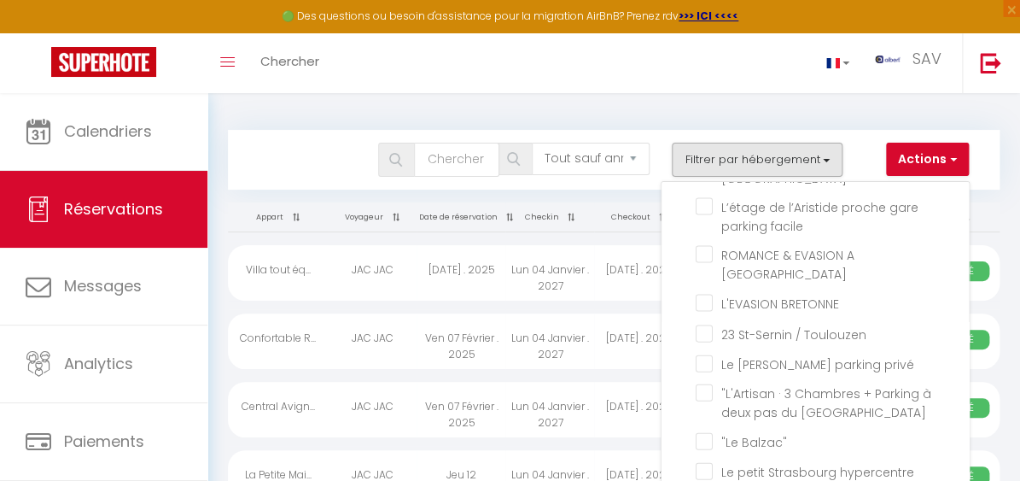
click at [459, 82] on div "Toggle menubar Chercher BUTTON SAV Paramètres" at bounding box center [565, 63] width 883 height 60
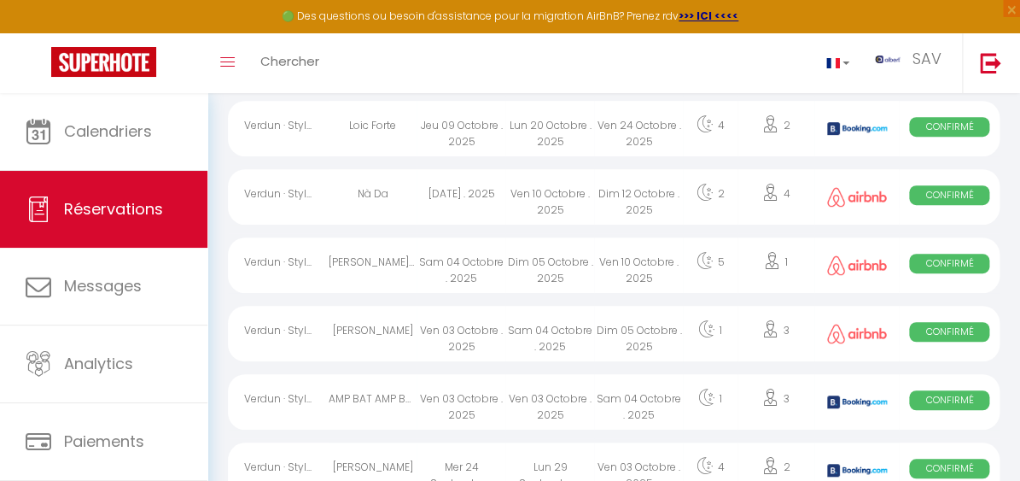
scroll to position [232, 0]
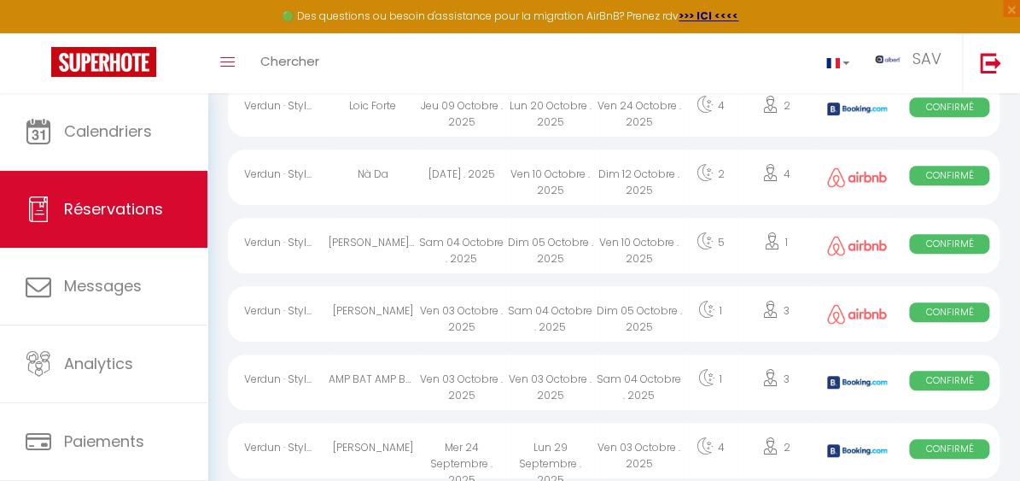
click at [378, 195] on div "Nà Da" at bounding box center [373, 176] width 89 height 55
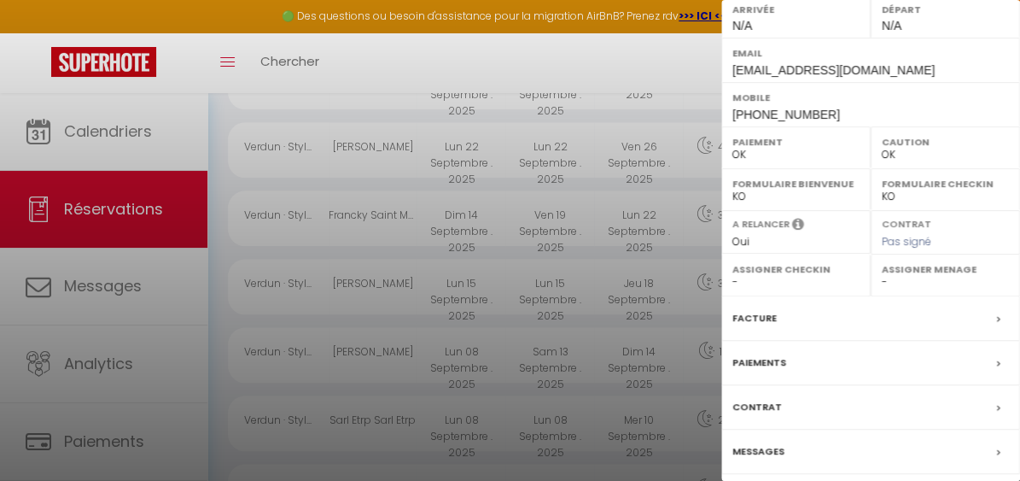
scroll to position [621, 0]
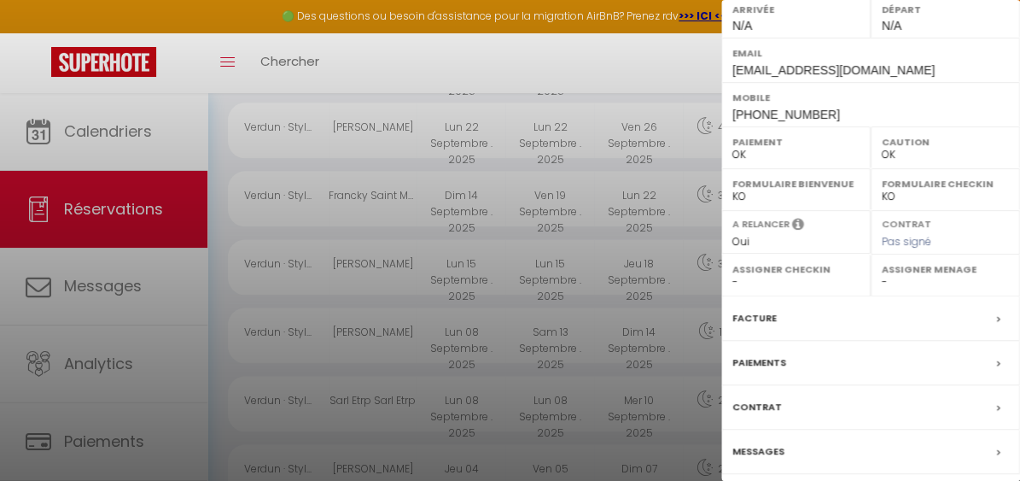
click at [778, 446] on label "Messages" at bounding box center [758, 451] width 52 height 18
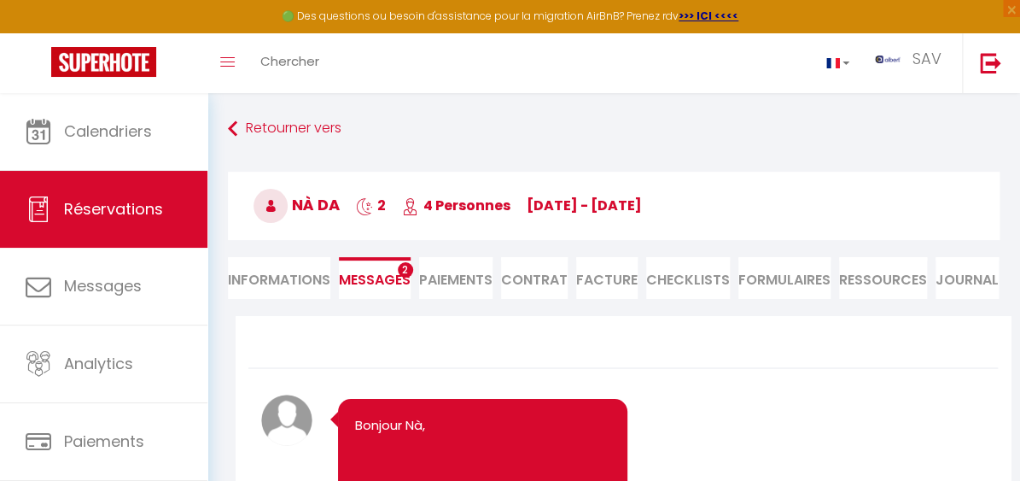
scroll to position [2995, 0]
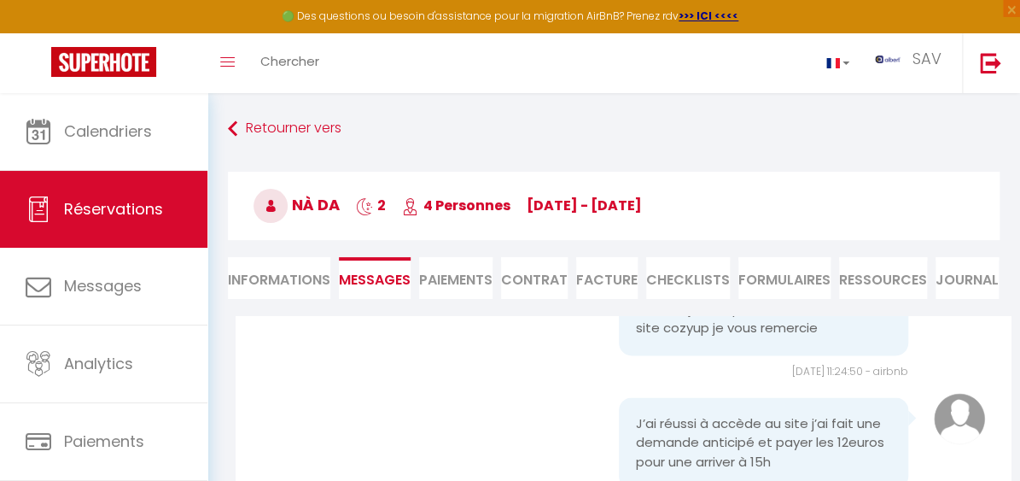
click at [1005, 144] on div "Retourner vers Nà Da 2 4 Personnes ve 10 Oct - di 12 Oct Actions Enregistrer Du…" at bounding box center [614, 215] width 794 height 202
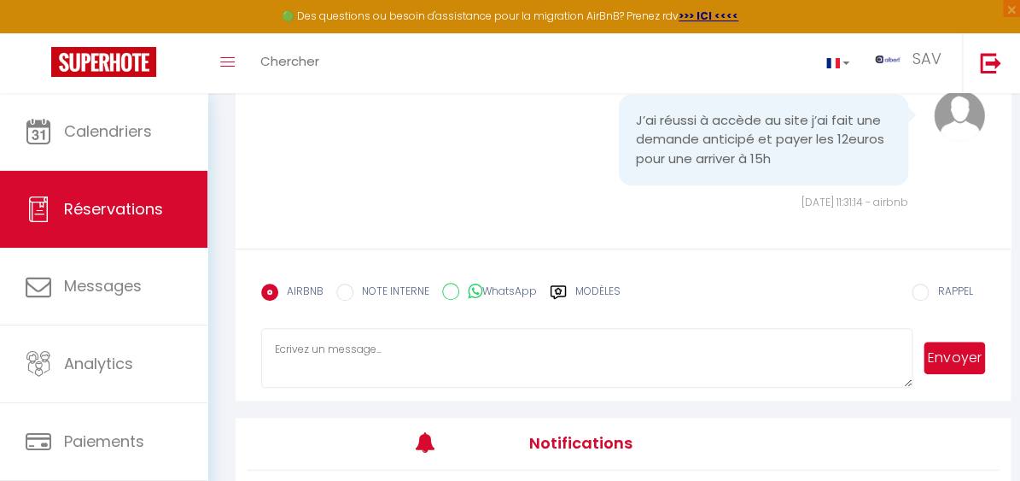
scroll to position [1688, 0]
drag, startPoint x: 555, startPoint y: 153, endPoint x: 648, endPoint y: 125, distance: 97.0
copy pre "https://albertsav.com/guide/62761-675af67d8472c-1734014589-675af67d8472f"
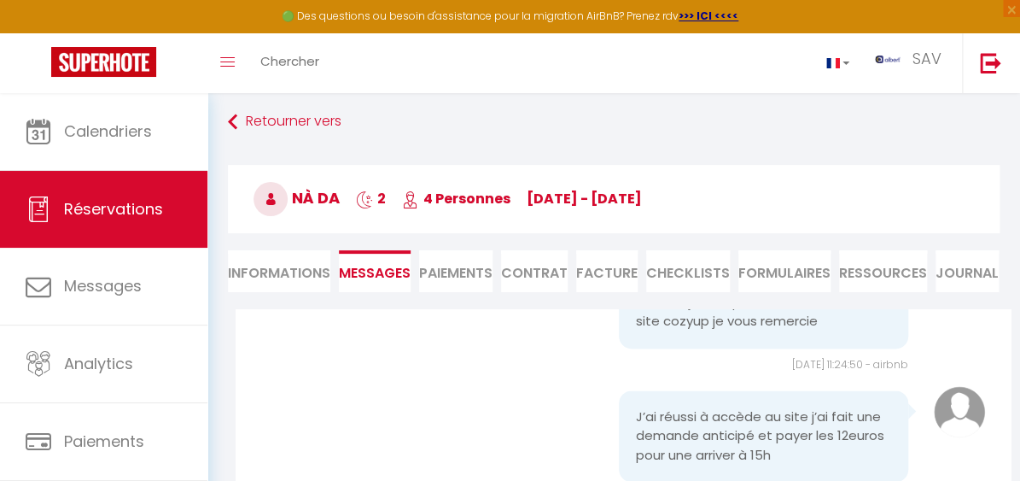
scroll to position [0, 0]
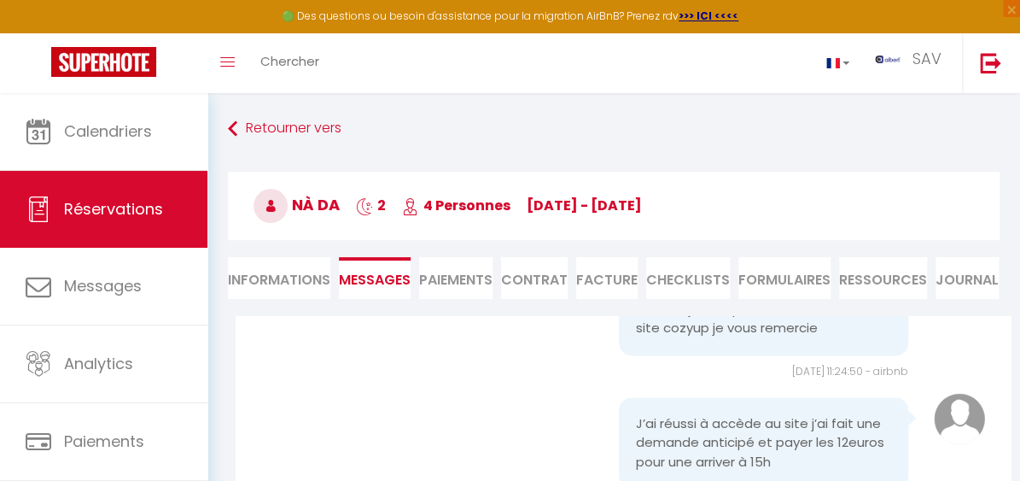
drag, startPoint x: 341, startPoint y: 204, endPoint x: 263, endPoint y: 204, distance: 78.5
click at [263, 204] on span "Nà Da" at bounding box center [297, 204] width 86 height 21
copy span "Nà Da"
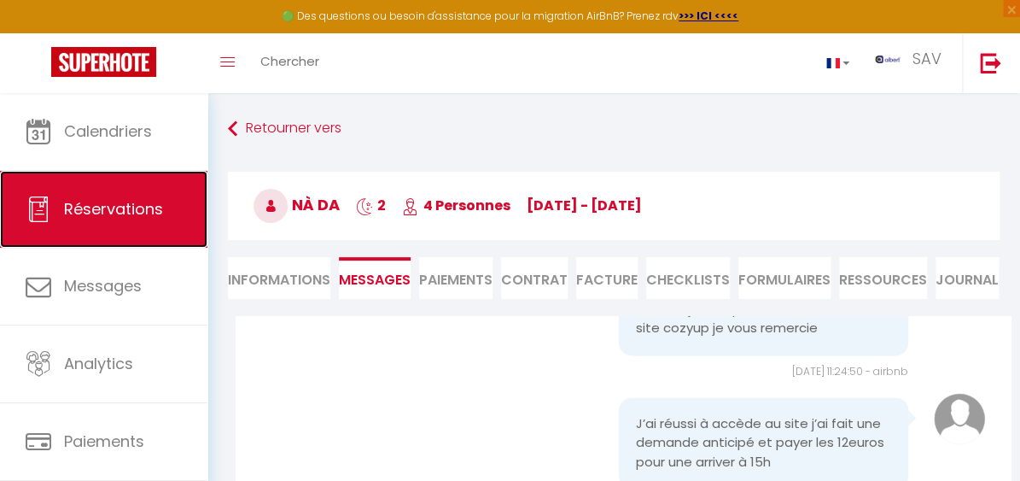
click at [121, 201] on span "Réservations" at bounding box center [113, 208] width 99 height 21
